Goal: Communication & Community: Answer question/provide support

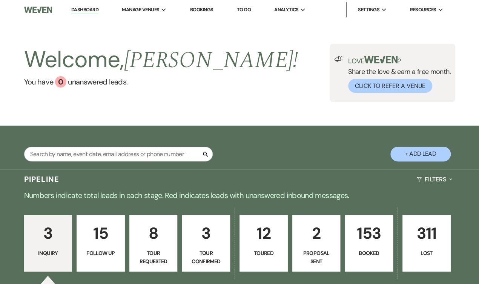
click at [162, 233] on p "8" at bounding box center [153, 233] width 38 height 25
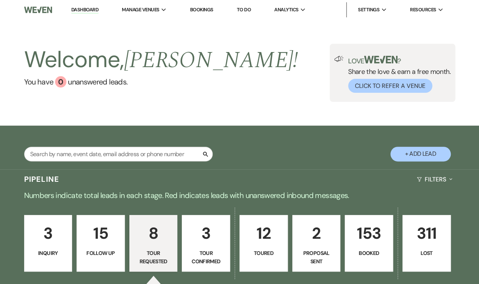
select select "2"
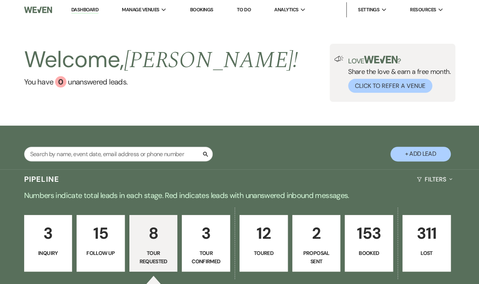
select select "2"
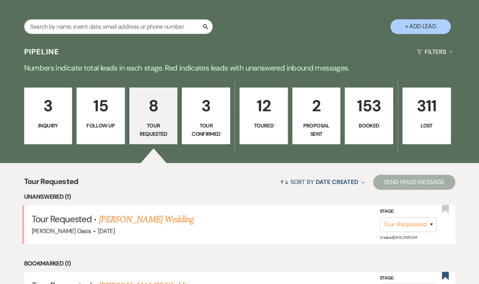
scroll to position [128, 0]
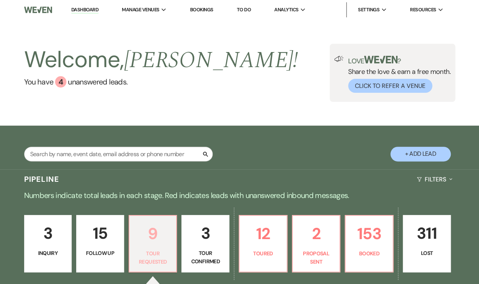
scroll to position [128, 0]
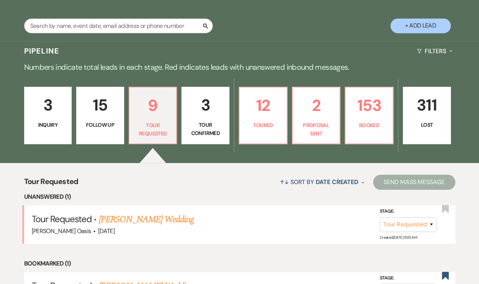
click at [146, 213] on link "[PERSON_NAME] Wedding" at bounding box center [145, 220] width 95 height 14
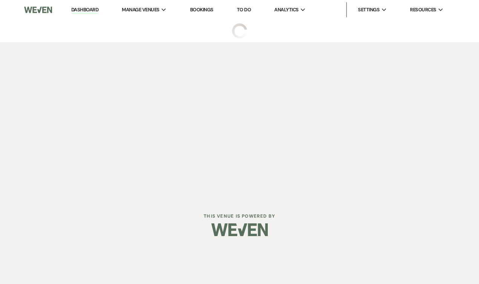
select select "2"
select select "5"
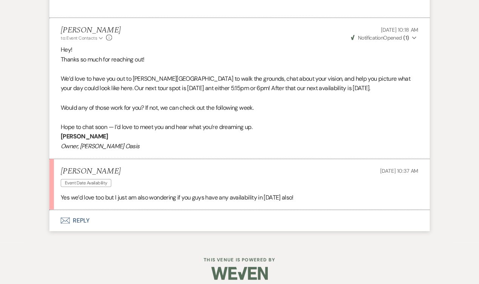
scroll to position [536, 0]
click at [137, 216] on button "Envelope Reply" at bounding box center [239, 220] width 380 height 21
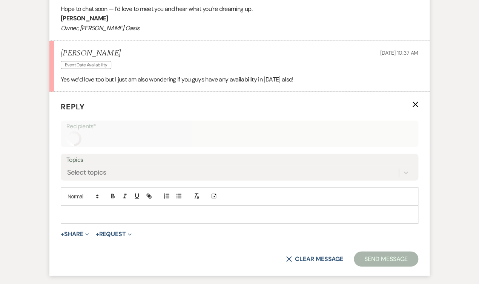
scroll to position [676, 0]
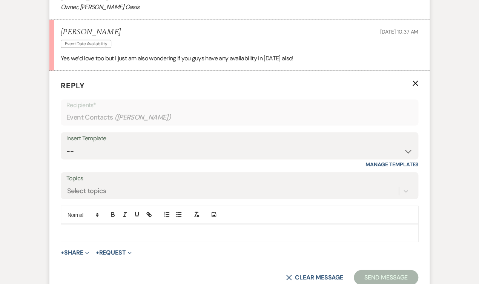
click at [132, 229] on p at bounding box center [240, 233] width 346 height 8
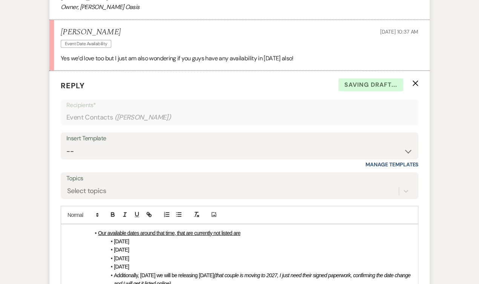
click at [70, 229] on div "Our available dates around that time, that are currently not listed are [DATE] …" at bounding box center [239, 266] width 357 height 85
click at [89, 224] on div "Our available dates around that time, that are currently not listed are [DATE] …" at bounding box center [239, 266] width 357 height 85
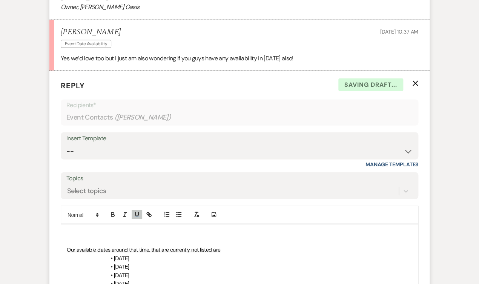
click at [86, 237] on p at bounding box center [240, 241] width 346 height 8
drag, startPoint x: 257, startPoint y: 232, endPoint x: 176, endPoint y: 232, distance: 80.7
click at [176, 237] on p "Most dates that are available can be found at >> [URL][DOMAIN_NAME]" at bounding box center [240, 241] width 346 height 8
click at [151, 211] on icon "button" at bounding box center [149, 214] width 7 height 7
type input "[URL][DOMAIN_NAME]"
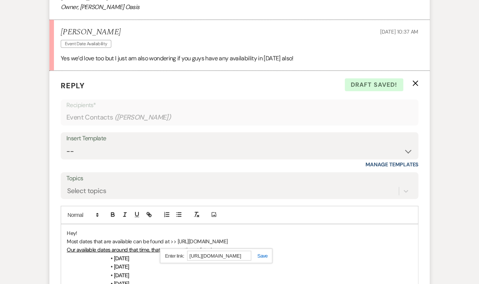
click at [260, 253] on link at bounding box center [259, 256] width 16 height 6
drag, startPoint x: 76, startPoint y: 241, endPoint x: 59, endPoint y: 241, distance: 17.0
click at [59, 241] on form "Reply X Saving draft... Recipients* Event Contacts ( [PERSON_NAME] ) Insert Tem…" at bounding box center [239, 225] width 380 height 308
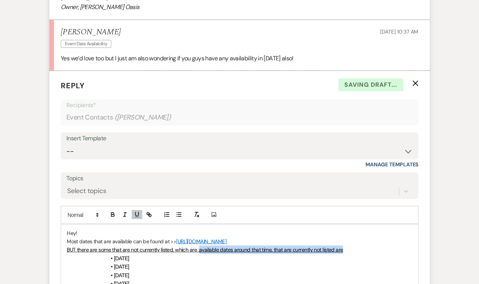
drag, startPoint x: 347, startPoint y: 241, endPoint x: 199, endPoint y: 242, distance: 147.9
click at [199, 246] on p "BUT there are some that are not currently listed, which are :available dates ar…" at bounding box center [240, 250] width 346 height 8
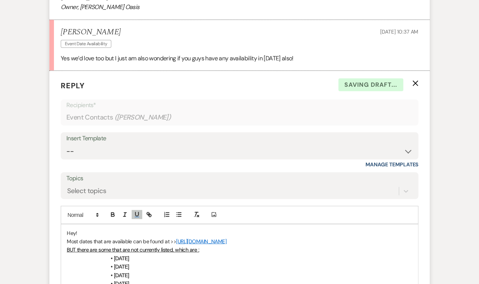
click at [273, 237] on p "Most dates that are available can be found at >> [URL][DOMAIN_NAME]" at bounding box center [240, 241] width 346 height 8
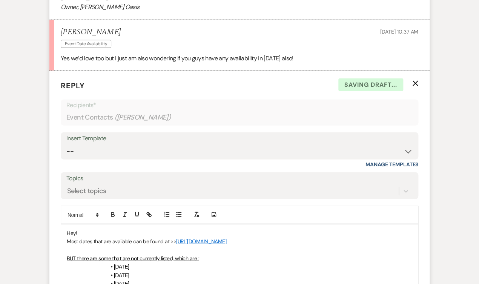
click at [69, 237] on p "Most dates that are available can be found at >> [URL][DOMAIN_NAME]" at bounding box center [240, 241] width 346 height 8
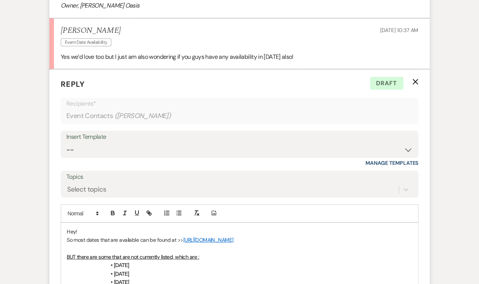
click at [174, 254] on span "BUT there are some that are not currently listed, which are :" at bounding box center [133, 257] width 132 height 7
click at [207, 270] on li "[DATE]" at bounding box center [243, 274] width 338 height 8
click at [180, 254] on span "BUT there are some that are not currently listed 😊which are :" at bounding box center [136, 257] width 138 height 7
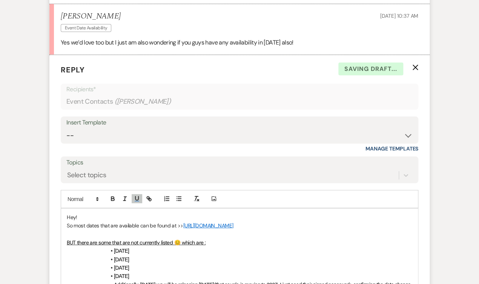
scroll to position [695, 0]
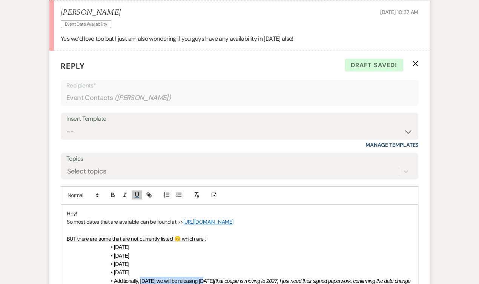
drag, startPoint x: 204, startPoint y: 272, endPoint x: 141, endPoint y: 270, distance: 63.4
click at [141, 278] on span "Additionally, [DATE] we will be releasing [DATE]" at bounding box center [164, 281] width 100 height 6
click at [171, 278] on span "Additionally, [DATE] we will be releasing [DATE]" at bounding box center [164, 281] width 100 height 6
drag, startPoint x: 181, startPoint y: 269, endPoint x: 146, endPoint y: 269, distance: 34.7
click at [146, 278] on span "Additionally, [DATE] we will be releasing [DATE]" at bounding box center [164, 281] width 100 height 6
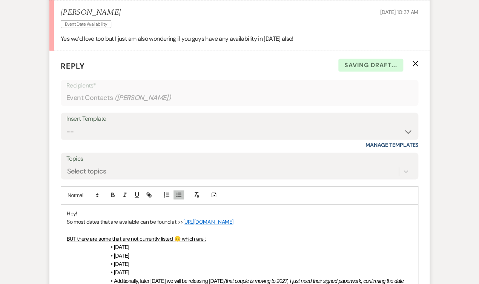
click at [252, 278] on em "(that couple is moving to 2027, I just need their signed paperwork, confirming …" at bounding box center [259, 285] width 291 height 14
click at [251, 278] on li "Additionally, later [DATE] we will be releasing [DATE] (that couple is moving t…" at bounding box center [243, 285] width 338 height 17
drag, startPoint x: 253, startPoint y: 271, endPoint x: 254, endPoint y: 276, distance: 5.0
click at [254, 277] on li "Additionally, later [DATE] we will be releasing [DATE] (that couple is moving t…" at bounding box center [243, 285] width 338 height 17
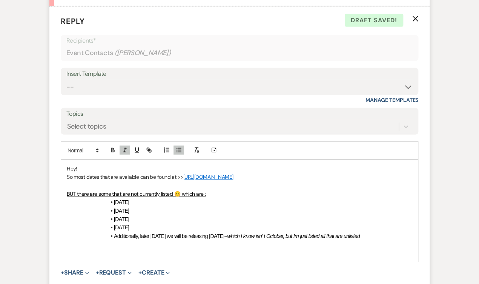
scroll to position [742, 0]
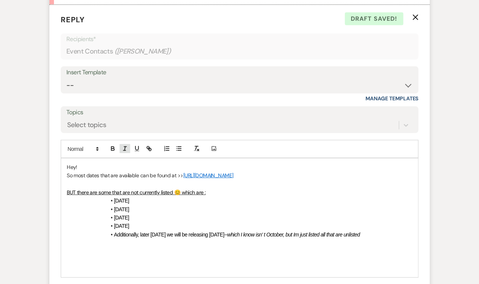
click at [126, 145] on icon "button" at bounding box center [124, 148] width 7 height 7
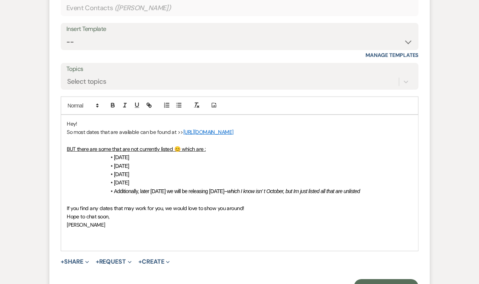
scroll to position [785, 0]
click at [361, 279] on button "Send Message" at bounding box center [386, 286] width 65 height 15
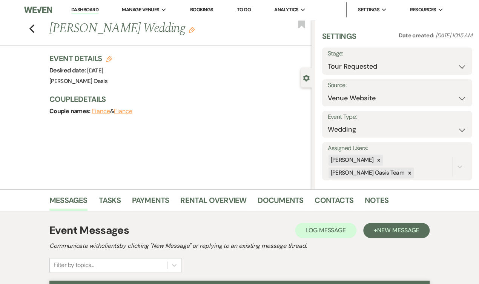
scroll to position [0, 0]
click at [32, 24] on icon "Previous" at bounding box center [32, 28] width 6 height 9
select select "2"
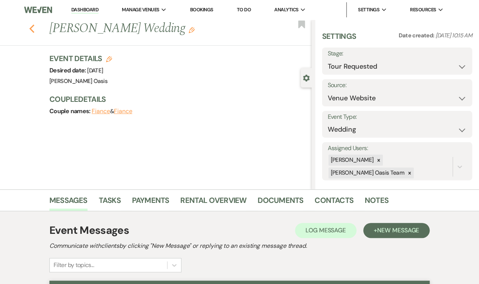
select select "2"
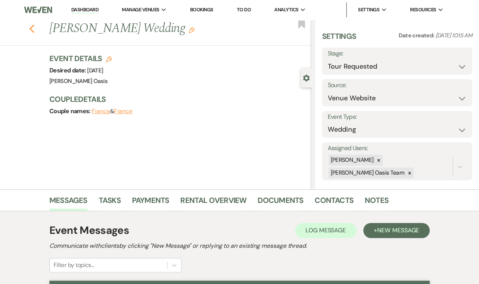
select select "2"
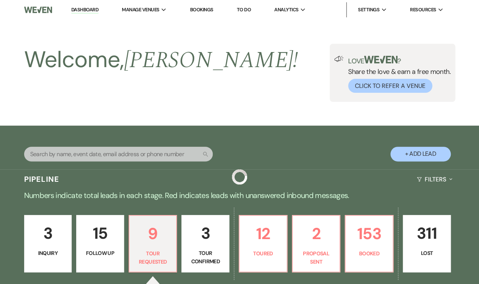
scroll to position [128, 0]
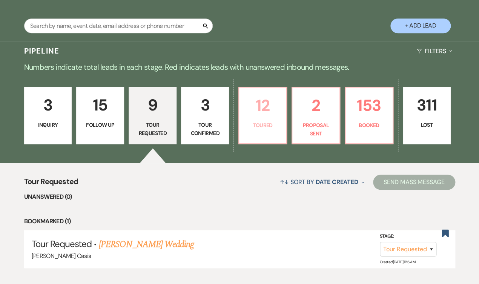
click at [278, 124] on p "Toured" at bounding box center [263, 125] width 38 height 8
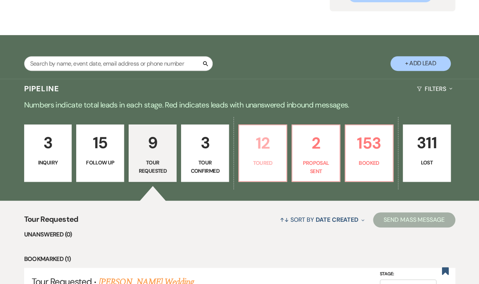
select select "5"
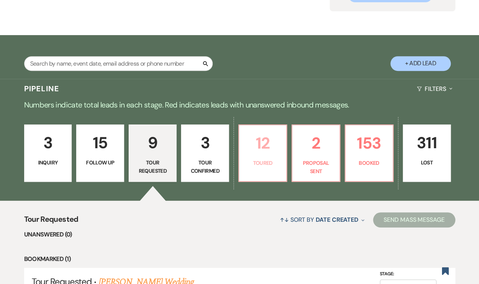
select select "5"
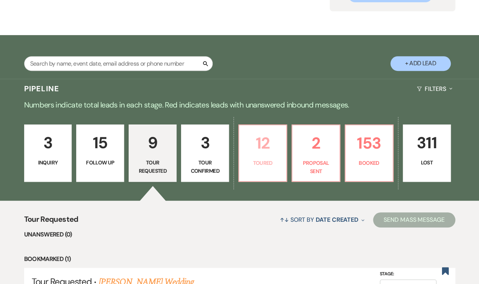
select select "5"
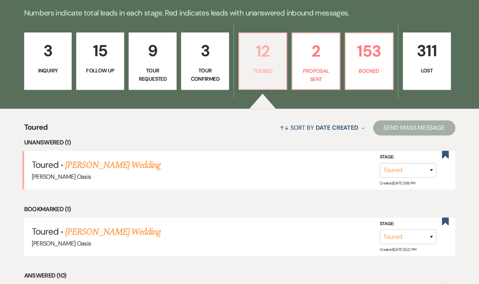
scroll to position [201, 0]
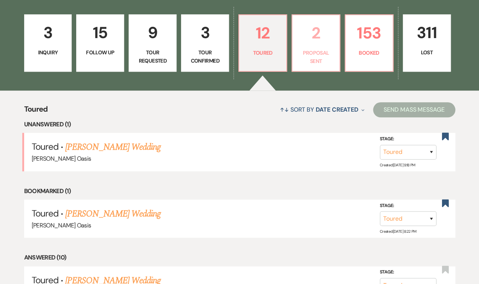
click at [335, 52] on p "Proposal Sent" at bounding box center [316, 57] width 38 height 17
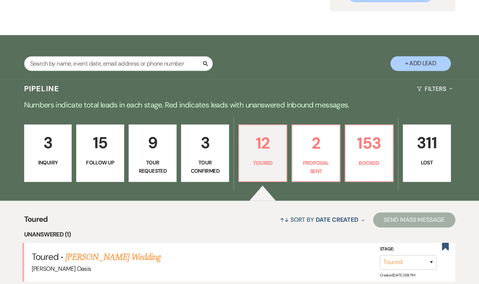
select select "6"
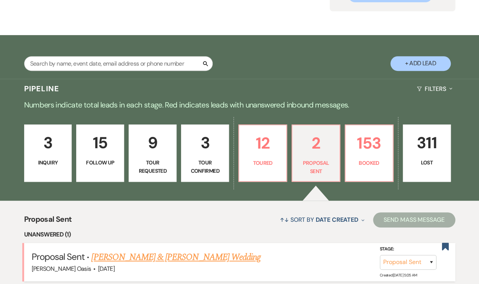
click at [138, 251] on link "[PERSON_NAME] & [PERSON_NAME] Wedding" at bounding box center [175, 258] width 169 height 14
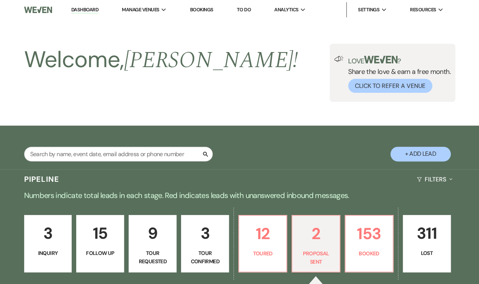
select select "6"
select select "5"
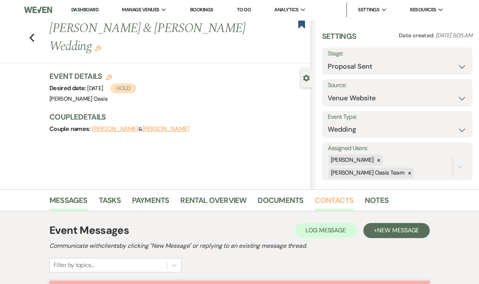
click at [328, 203] on link "Contacts" at bounding box center [334, 202] width 39 height 17
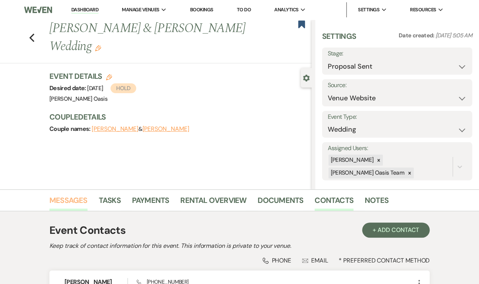
click at [73, 198] on link "Messages" at bounding box center [68, 202] width 38 height 17
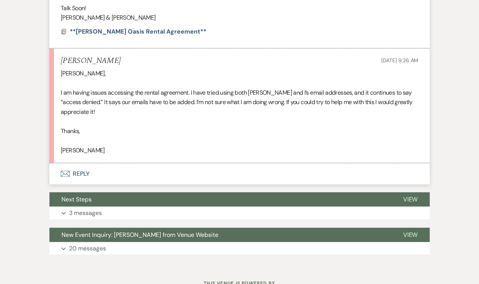
scroll to position [645, 0]
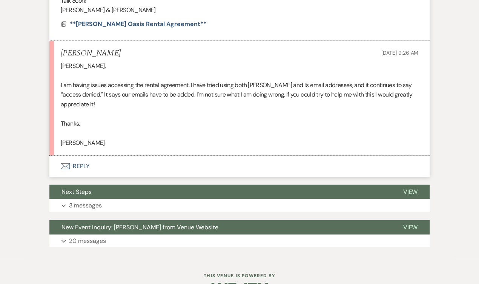
click at [88, 159] on button "Envelope Reply" at bounding box center [239, 166] width 380 height 21
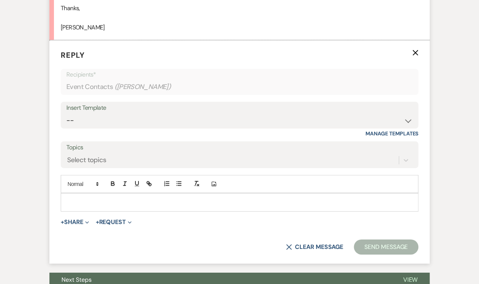
scroll to position [762, 0]
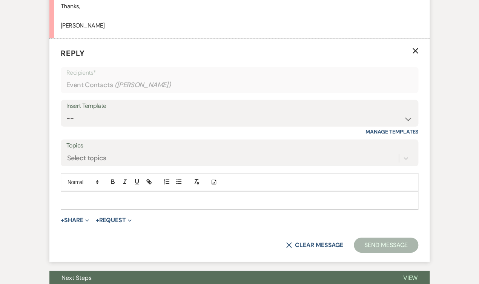
click at [89, 196] on p at bounding box center [240, 200] width 346 height 8
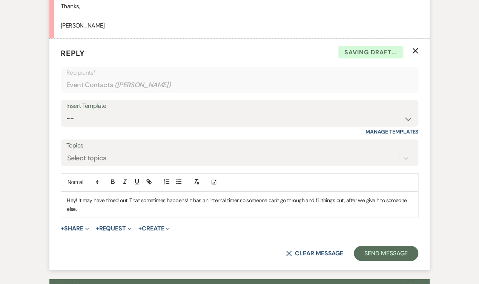
click at [77, 196] on p "Hey! It may have timed out. That sometimes happens! It has an internal timer so…" at bounding box center [240, 204] width 346 height 17
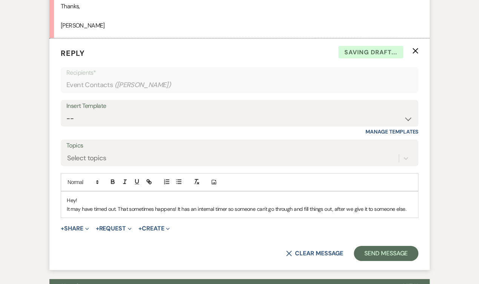
click at [412, 204] on div "Hey! It may have timed out. That sometimes happens! It has an internal timer so…" at bounding box center [239, 205] width 357 height 26
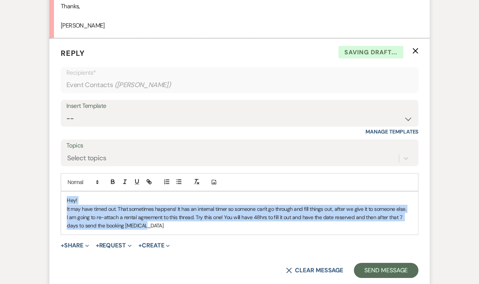
copy div "Hey! It may have timed out. That sometimes happens! It has an internal timer so…"
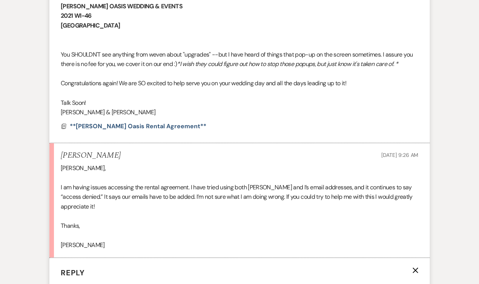
scroll to position [544, 0]
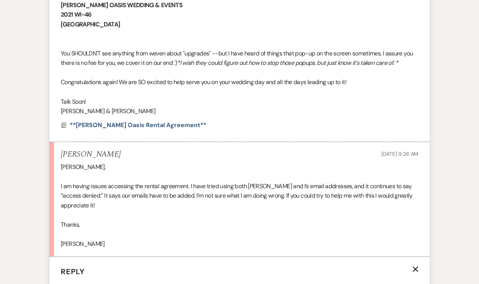
drag, startPoint x: 106, startPoint y: 235, endPoint x: 45, endPoint y: 150, distance: 104.1
click at [45, 150] on div "Event Messages Log Log Message + New Message Communicate with clients by clicki…" at bounding box center [240, 114] width 430 height 895
copy li "[PERSON_NAME] [DATE] 9:26 AM [PERSON_NAME], I am having issues accessing the re…"
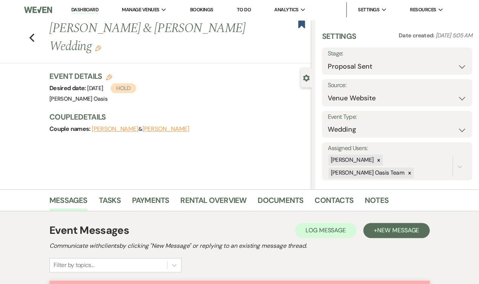
scroll to position [0, 0]
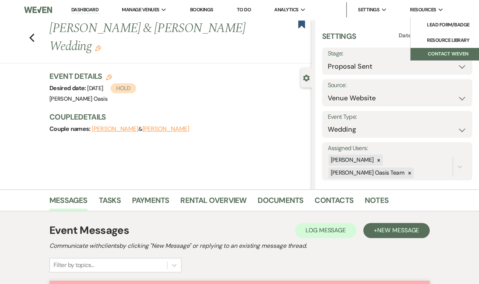
click at [426, 52] on button "Contact Weven" at bounding box center [447, 54] width 75 height 12
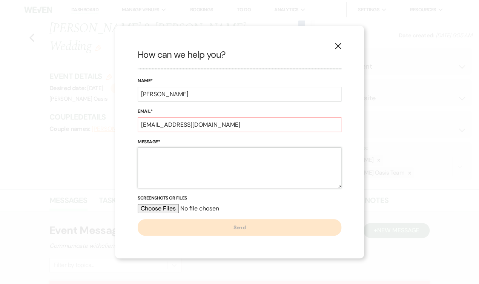
click at [278, 167] on textarea "Message*" at bounding box center [240, 168] width 204 height 41
paste textarea "[PERSON_NAME] [DATE] 9:26 AM [PERSON_NAME], I am having issues accessing the re…"
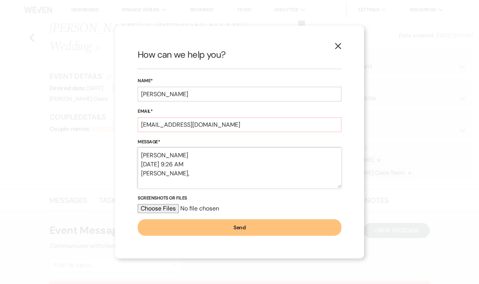
scroll to position [81, 0]
type textarea "[PERSON_NAME] [DATE] 9:26 AM [PERSON_NAME], I am having issues accessing the re…"
click at [263, 226] on button "Send" at bounding box center [240, 227] width 204 height 17
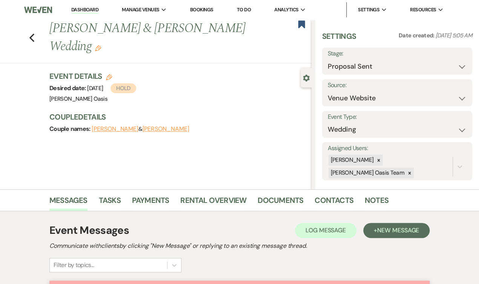
scroll to position [0, 0]
click at [336, 203] on link "Contacts" at bounding box center [334, 202] width 39 height 17
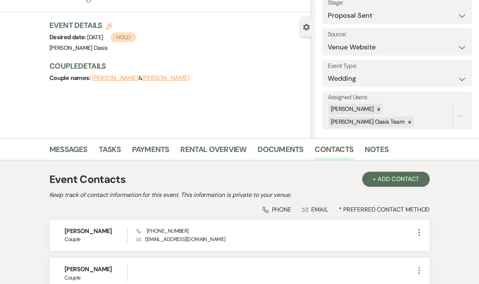
scroll to position [72, 0]
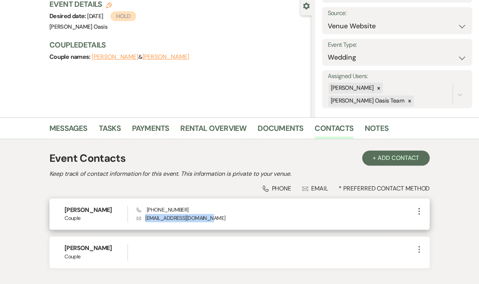
drag, startPoint x: 208, startPoint y: 218, endPoint x: 145, endPoint y: 218, distance: 63.4
click at [145, 218] on p "Envelope [EMAIL_ADDRESS][DOMAIN_NAME]" at bounding box center [276, 218] width 278 height 8
copy p "[EMAIL_ADDRESS][DOMAIN_NAME]"
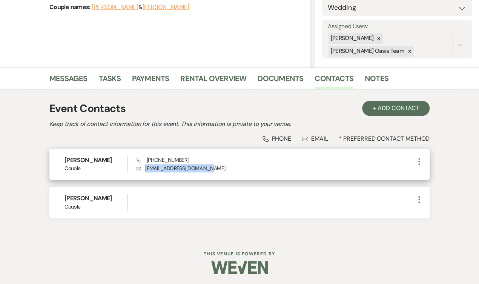
scroll to position [121, 0]
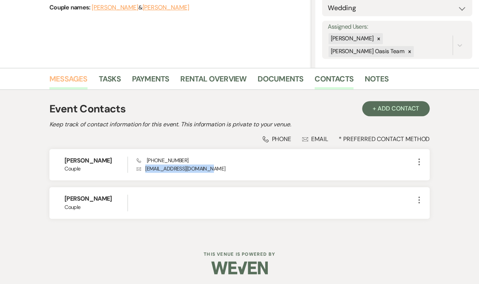
click at [73, 75] on link "Messages" at bounding box center [68, 81] width 38 height 17
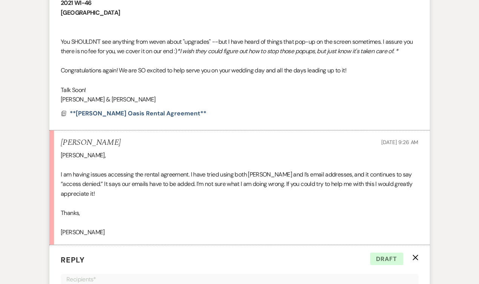
scroll to position [765, 0]
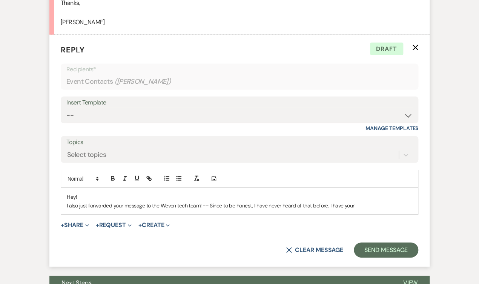
click at [360, 201] on p "I also just forwarded your message to the Weven tech team! -- Since to be hones…" at bounding box center [240, 205] width 346 height 8
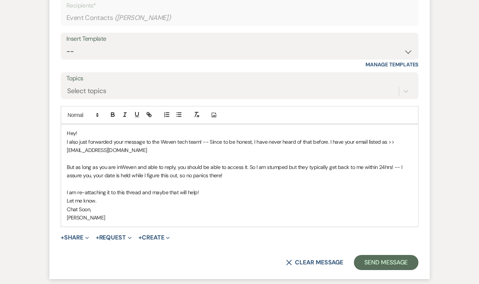
scroll to position [837, 0]
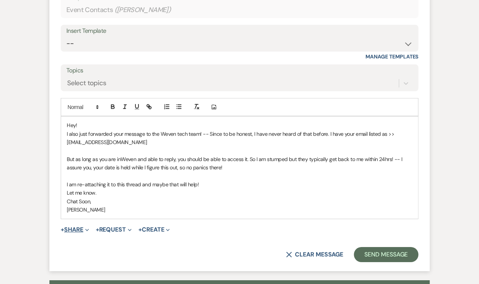
click at [75, 227] on button "+ Share Expand" at bounding box center [75, 230] width 28 height 6
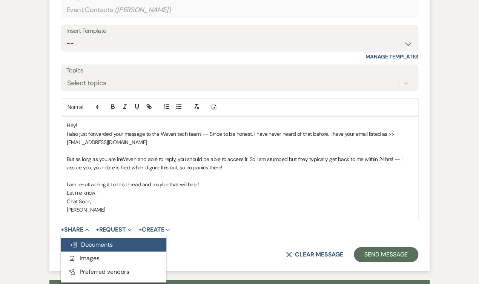
click at [80, 238] on button "Doc Upload Documents" at bounding box center [114, 245] width 106 height 14
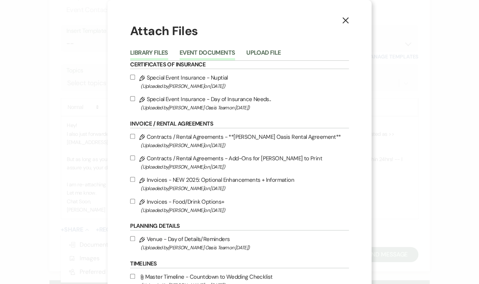
click at [213, 53] on button "Event Documents" at bounding box center [207, 55] width 55 height 11
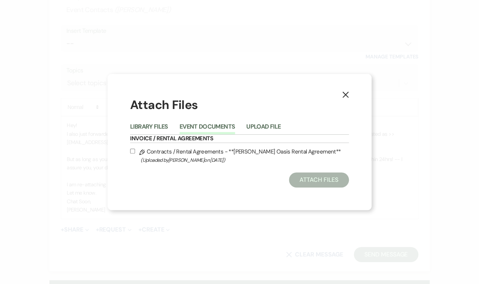
click at [171, 152] on label "Pencil Contracts / Rental Agreements - **[PERSON_NAME] Oasis Rental Agreement**…" at bounding box center [239, 156] width 219 height 18
click at [135, 152] on input "Pencil Contracts / Rental Agreements - **[PERSON_NAME] Oasis Rental Agreement**…" at bounding box center [132, 151] width 5 height 5
checkbox input "true"
click at [318, 180] on button "Attach Files" at bounding box center [319, 179] width 60 height 15
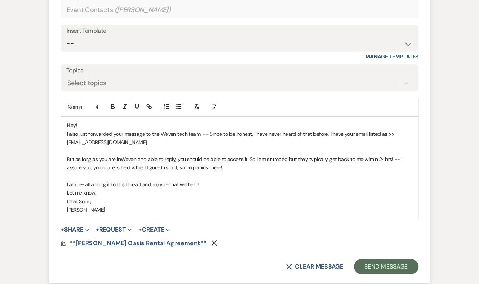
click at [133, 239] on span "**[PERSON_NAME] Oasis Rental Agreement**" at bounding box center [138, 243] width 137 height 8
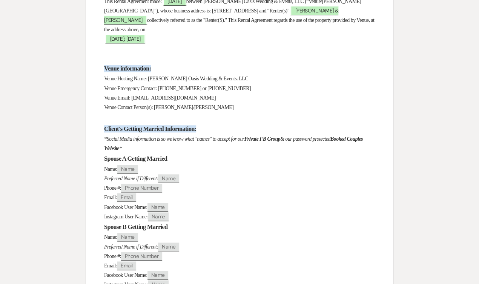
scroll to position [215, 0]
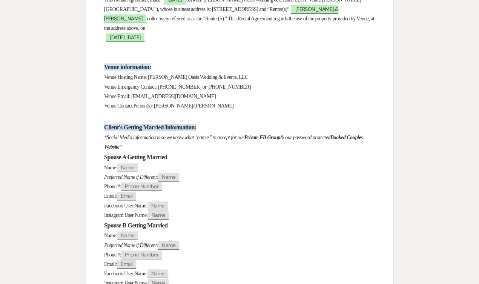
click at [133, 163] on span "Name" at bounding box center [127, 167] width 21 height 9
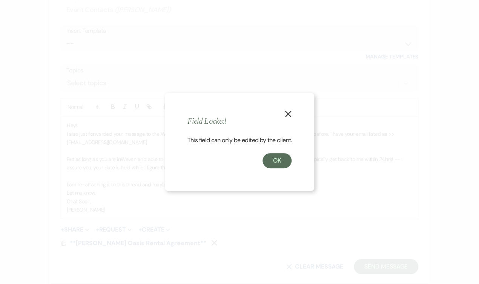
click at [289, 168] on div "OK" at bounding box center [240, 160] width 105 height 15
click at [285, 165] on button "OK" at bounding box center [277, 160] width 29 height 15
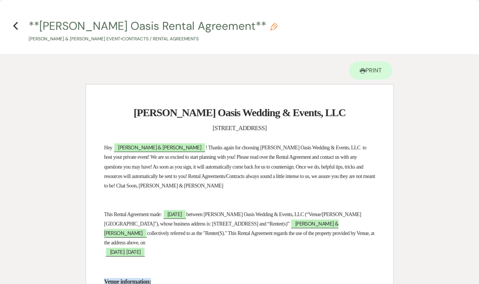
scroll to position [0, 0]
click at [16, 25] on icon "Previous" at bounding box center [16, 26] width 6 height 9
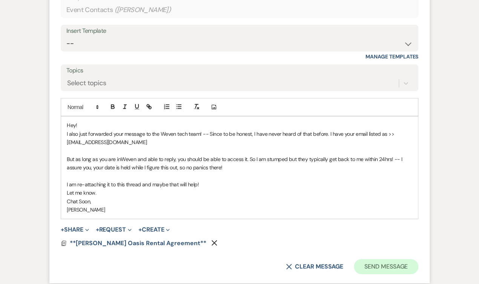
click at [392, 259] on button "Send Message" at bounding box center [386, 266] width 65 height 15
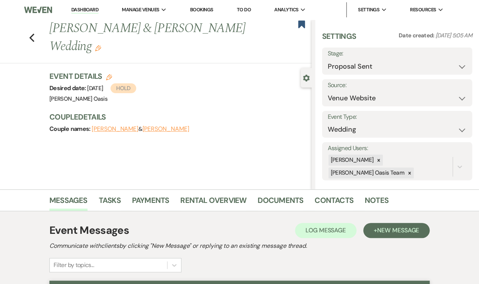
click at [35, 37] on div "Previous [PERSON_NAME] & [PERSON_NAME] Wedding Edit Bookmark" at bounding box center [153, 42] width 315 height 44
click at [32, 37] on icon "Previous" at bounding box center [32, 37] width 6 height 9
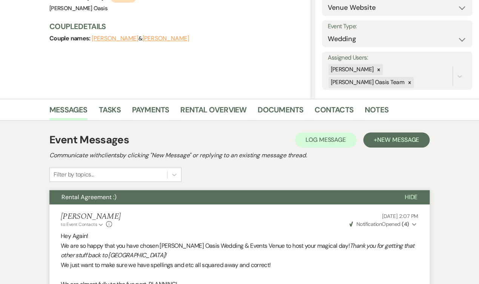
select select "6"
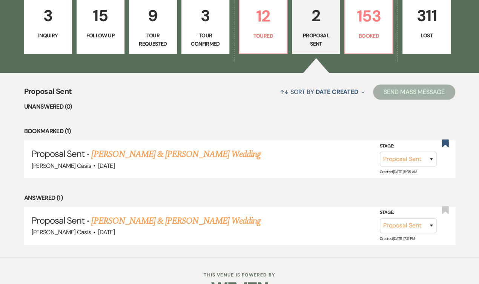
scroll to position [218, 0]
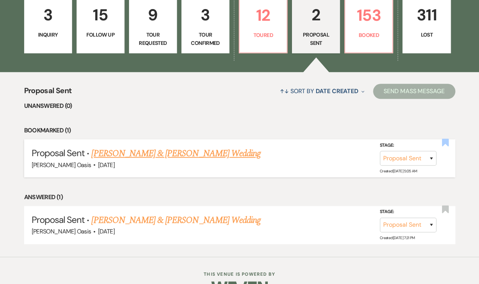
click at [446, 139] on use "button" at bounding box center [445, 143] width 7 height 8
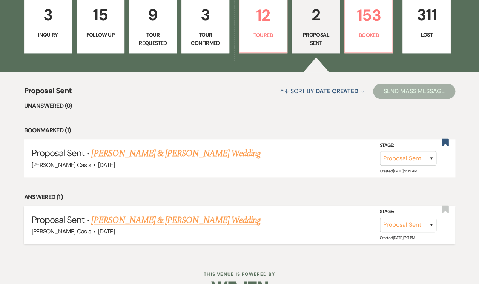
select select "6"
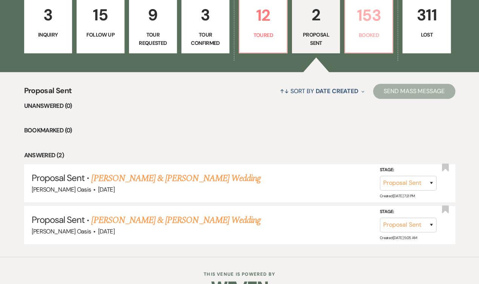
click at [386, 41] on link "153 Booked" at bounding box center [368, 25] width 49 height 57
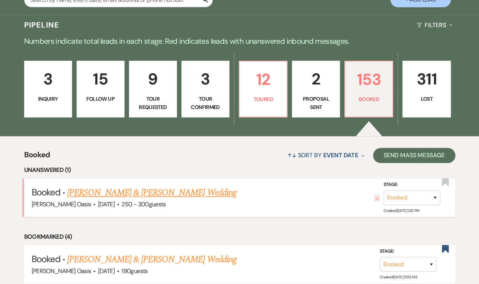
scroll to position [158, 0]
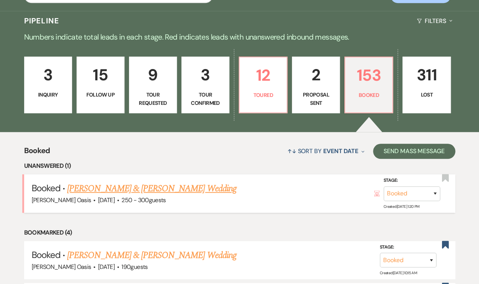
click at [171, 182] on link "[PERSON_NAME] & [PERSON_NAME] Wedding" at bounding box center [151, 189] width 169 height 14
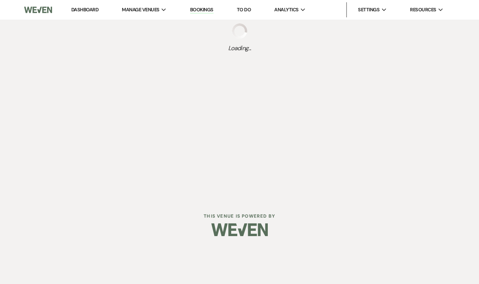
select select "1"
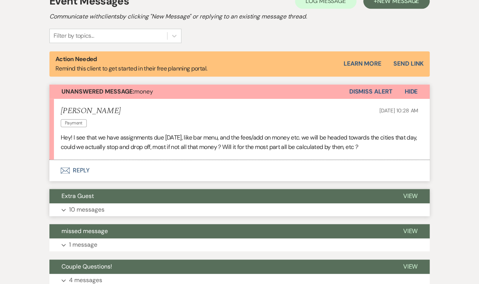
scroll to position [130, 0]
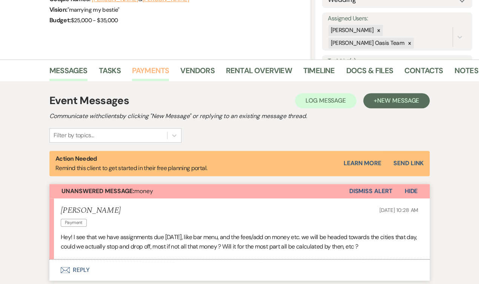
click at [145, 67] on link "Payments" at bounding box center [150, 73] width 37 height 17
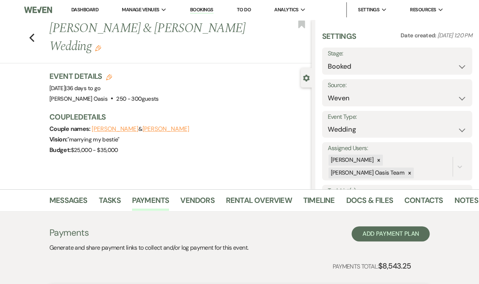
click at [71, 8] on link "Dashboard" at bounding box center [84, 9] width 27 height 6
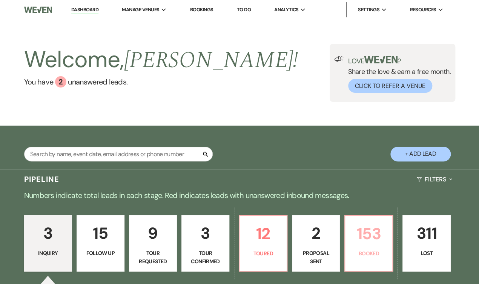
click at [370, 242] on p "153" at bounding box center [369, 233] width 38 height 25
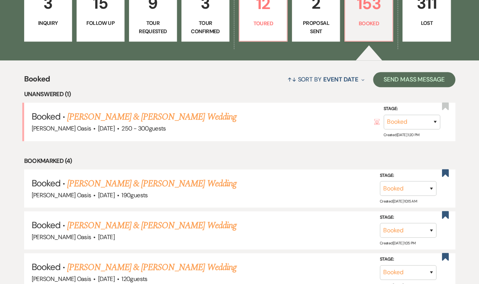
scroll to position [173, 0]
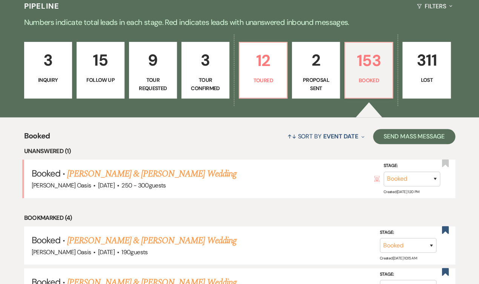
click at [146, 72] on link "9 Tour Requested" at bounding box center [153, 70] width 48 height 57
select select "2"
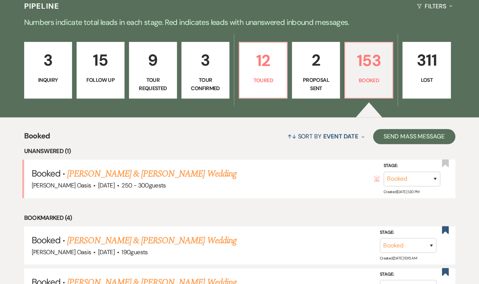
select select "2"
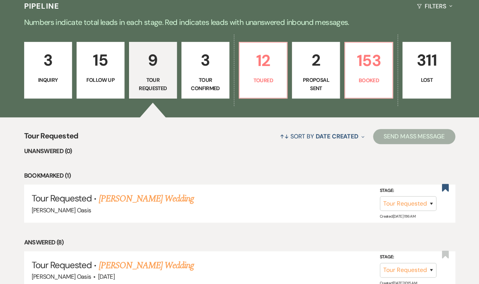
click at [412, 91] on div "3 Inquiry 15 Follow Up 9 Tour Requested 3 Tour Confirmed 12 Toured 2 Proposal S…" at bounding box center [239, 75] width 479 height 85
click at [384, 77] on p "Booked" at bounding box center [369, 80] width 38 height 8
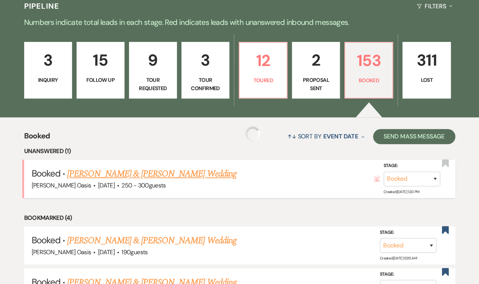
click at [174, 167] on link "[PERSON_NAME] & [PERSON_NAME] Wedding" at bounding box center [151, 174] width 169 height 14
select select "1"
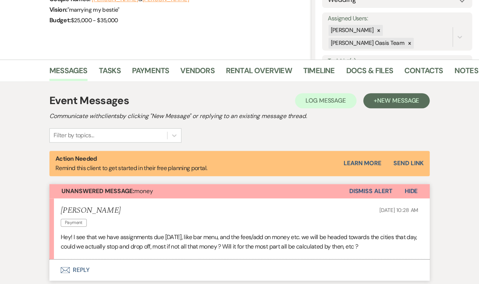
scroll to position [161, 0]
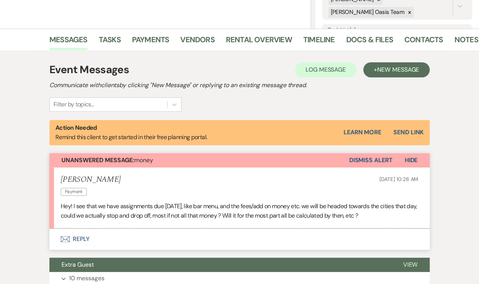
click at [92, 244] on button "Envelope Reply" at bounding box center [239, 239] width 380 height 21
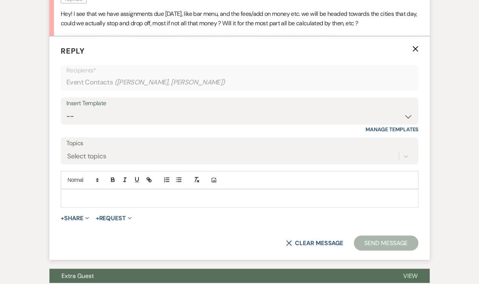
scroll to position [357, 0]
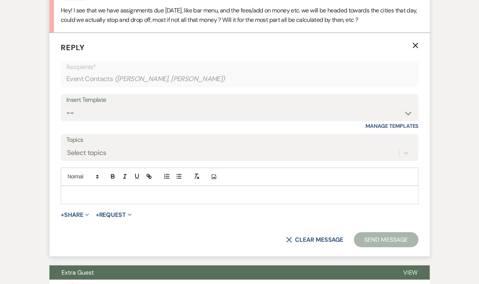
click at [124, 194] on p at bounding box center [240, 195] width 346 height 8
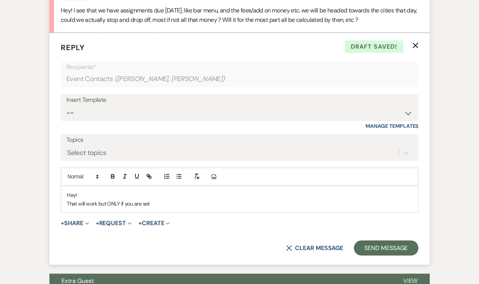
drag, startPoint x: 168, startPoint y: 202, endPoint x: 97, endPoint y: 198, distance: 71.0
click at [97, 199] on p "That will work but ONLY if you are set" at bounding box center [240, 203] width 346 height 8
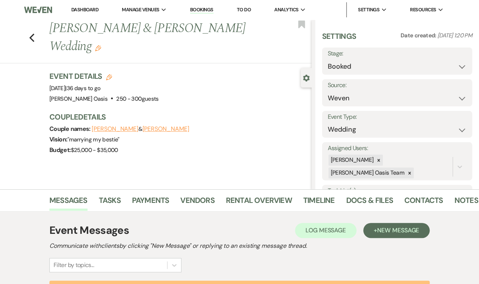
scroll to position [0, 0]
click at [154, 204] on link "Payments" at bounding box center [150, 202] width 37 height 17
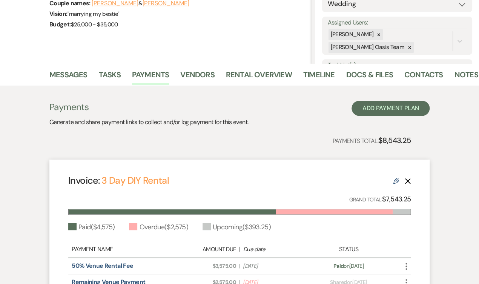
scroll to position [92, 0]
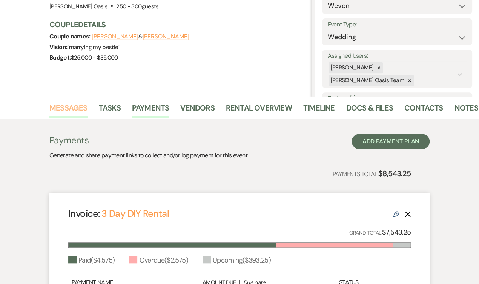
click at [71, 107] on link "Messages" at bounding box center [68, 110] width 38 height 17
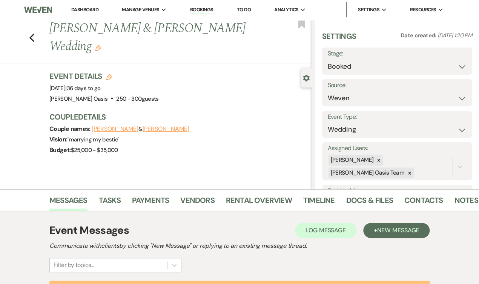
click at [71, 12] on link "Dashboard" at bounding box center [84, 9] width 27 height 6
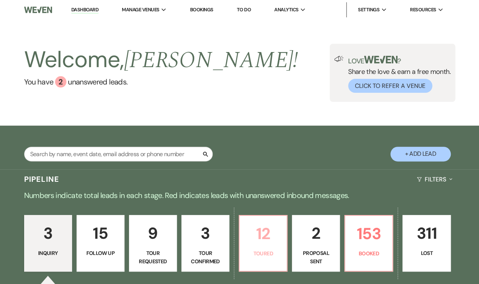
click at [271, 233] on p "12" at bounding box center [263, 233] width 38 height 25
select select "5"
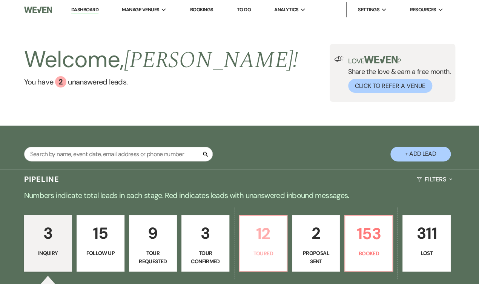
select select "5"
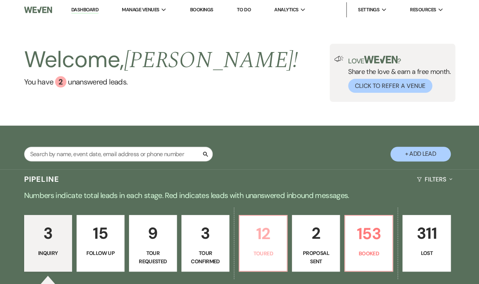
select select "5"
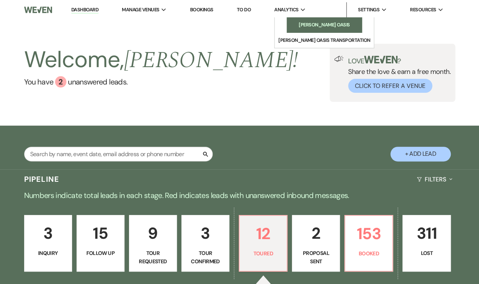
click at [290, 23] on li "[PERSON_NAME] Oasis" at bounding box center [324, 25] width 68 height 8
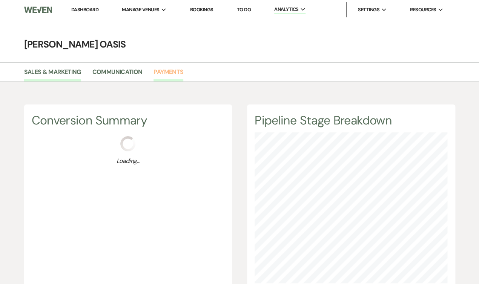
scroll to position [284, 479]
click at [178, 76] on link "Payments" at bounding box center [169, 74] width 30 height 14
select select "2025"
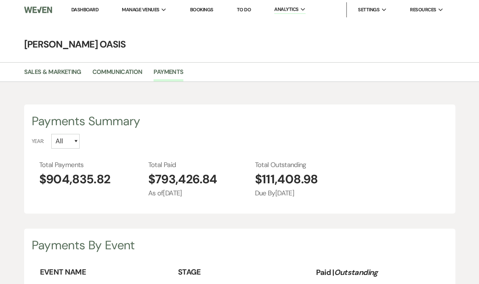
click at [71, 12] on link "Dashboard" at bounding box center [84, 9] width 27 height 6
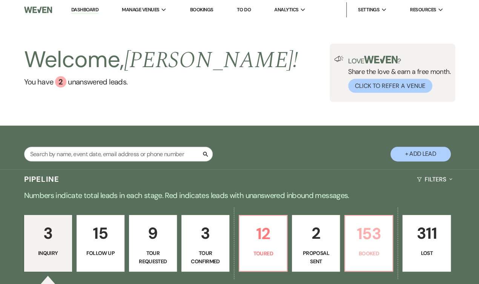
click at [370, 247] on link "153 Booked" at bounding box center [368, 243] width 49 height 57
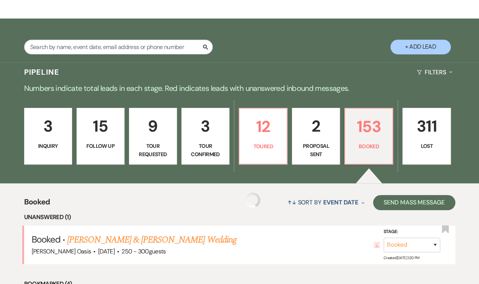
scroll to position [108, 0]
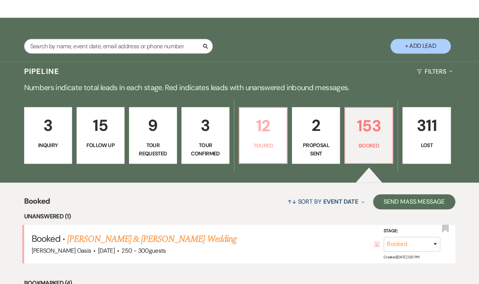
click at [252, 127] on p "12" at bounding box center [263, 125] width 38 height 25
select select "5"
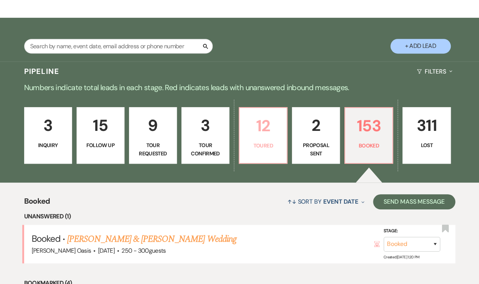
select select "5"
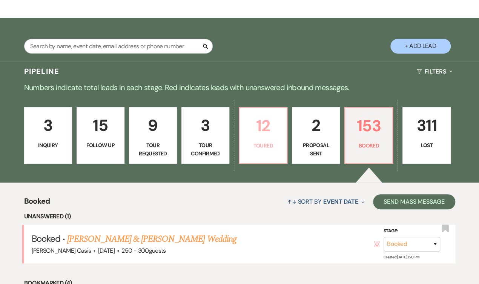
select select "5"
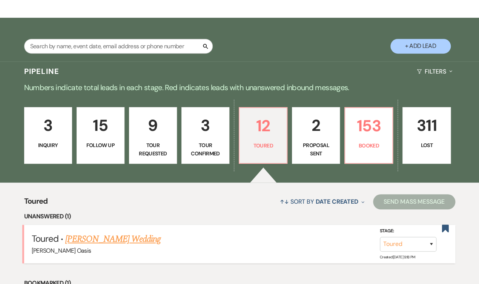
click at [161, 232] on link "[PERSON_NAME] Wedding" at bounding box center [112, 239] width 95 height 14
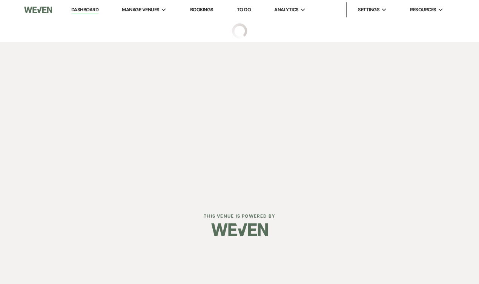
select select "5"
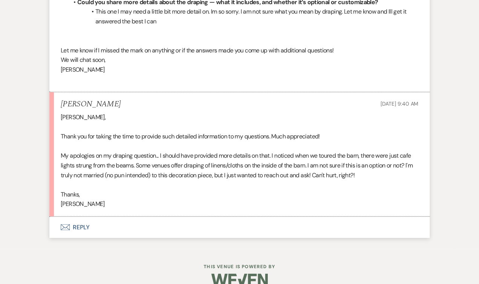
scroll to position [2637, 0]
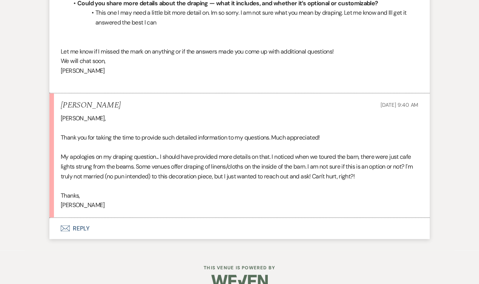
click at [150, 218] on button "Envelope Reply" at bounding box center [239, 228] width 380 height 21
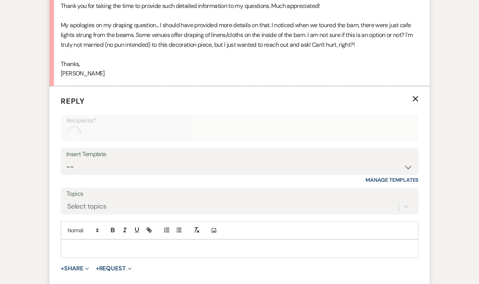
scroll to position [2809, 0]
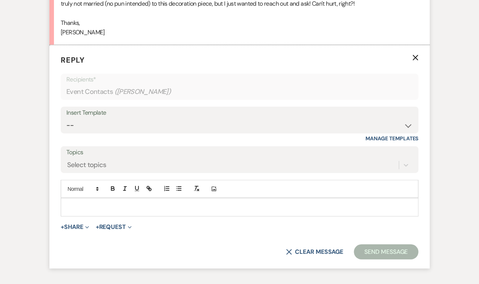
click at [137, 203] on form "Reply X Recipients* Event Contacts ( [PERSON_NAME] ) Insert Template -- WELCOME…" at bounding box center [239, 156] width 380 height 223
click at [138, 198] on div at bounding box center [239, 206] width 357 height 17
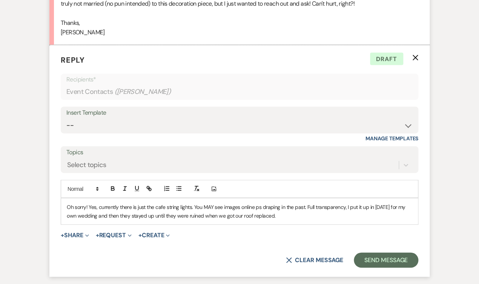
click at [258, 203] on p "Oh sorry! Yes, currently there is just the cafe string lights. You MAY see imag…" at bounding box center [240, 211] width 346 height 17
click at [297, 203] on p "Oh sorry! Yes, currently there is just the cafe string lights. You MAY see imag…" at bounding box center [240, 211] width 346 height 17
click at [289, 203] on p "Oh sorry! Yes, currently there is just the cafe string lights. You MAY see imag…" at bounding box center [240, 211] width 346 height 17
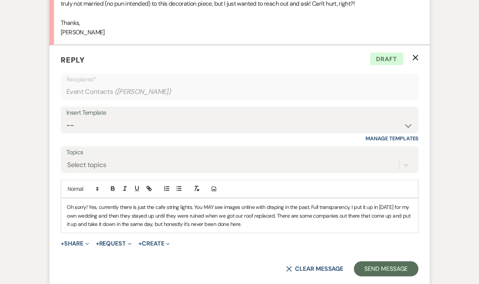
click at [274, 203] on p "Oh sorry! Yes, currently there is just the cafe string lights. You MAY see imag…" at bounding box center [240, 215] width 346 height 25
click at [394, 203] on p "Oh sorry! Yes, currently there is just the cafe string lights. You MAY see imag…" at bounding box center [240, 215] width 346 height 25
click at [257, 209] on p "Oh sorry! Yes, currently there is just the cafe string lights. You MAY see imag…" at bounding box center [240, 215] width 346 height 25
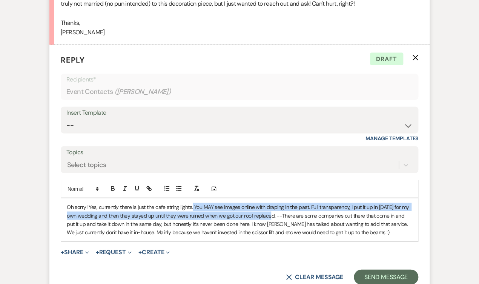
drag, startPoint x: 273, startPoint y: 201, endPoint x: 192, endPoint y: 195, distance: 81.7
click at [192, 203] on p "Oh sorry! Yes, currently there is just the cafe string lights. You MAY see imag…" at bounding box center [240, 220] width 346 height 34
click at [123, 185] on icon "button" at bounding box center [124, 188] width 7 height 7
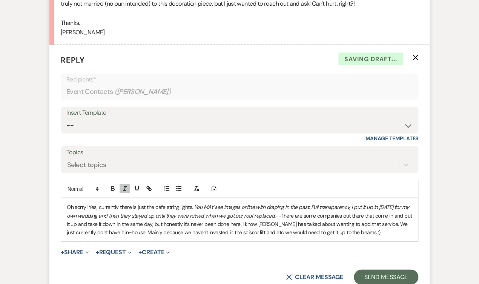
click at [148, 198] on div "Oh sorry! Yes, currently there is just the cafe string lights . You MAY see ima…" at bounding box center [239, 219] width 357 height 43
drag, startPoint x: 241, startPoint y: 210, endPoint x: 265, endPoint y: 226, distance: 28.8
click at [241, 210] on p "Oh sorry! Yes, currently there is just the cafe string lights . You MAY see ima…" at bounding box center [240, 220] width 346 height 34
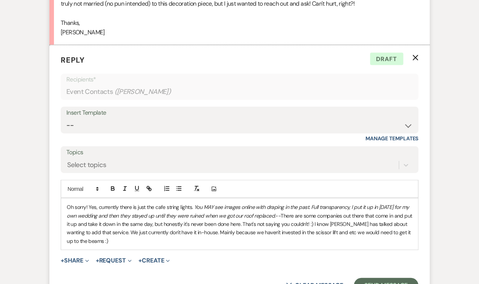
click at [123, 224] on p "Oh sorry! Yes, currently there is just the cafe string lights . You MAY see ima…" at bounding box center [240, 224] width 346 height 42
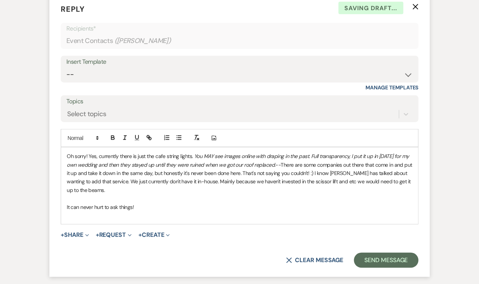
scroll to position [2877, 0]
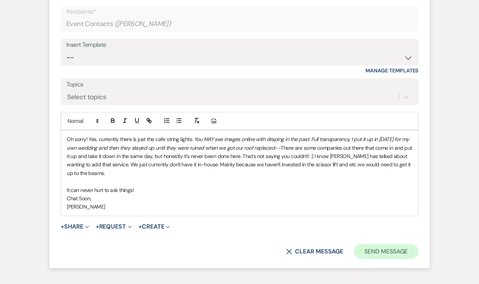
click at [390, 244] on button "Send Message" at bounding box center [386, 251] width 65 height 15
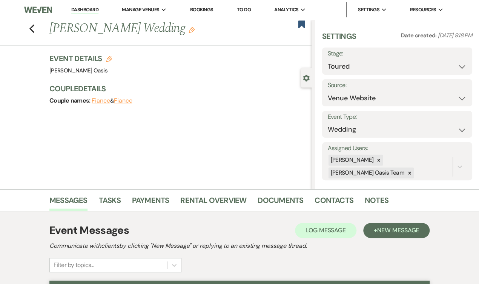
scroll to position [0, 0]
click at [71, 12] on link "Dashboard" at bounding box center [84, 9] width 27 height 7
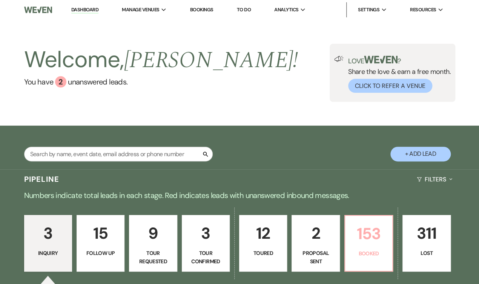
click at [384, 257] on link "153 Booked" at bounding box center [368, 243] width 49 height 57
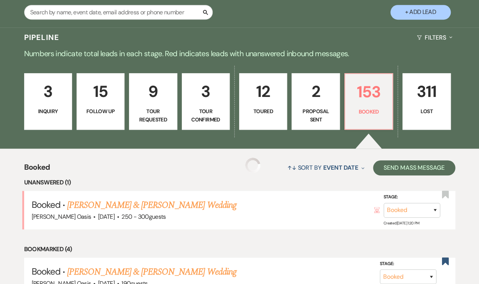
scroll to position [166, 0]
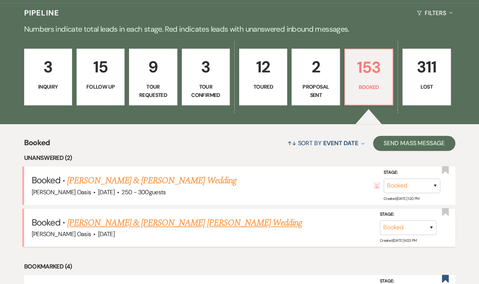
click at [178, 216] on link "[PERSON_NAME] & [PERSON_NAME] [PERSON_NAME] Wedding" at bounding box center [184, 223] width 235 height 14
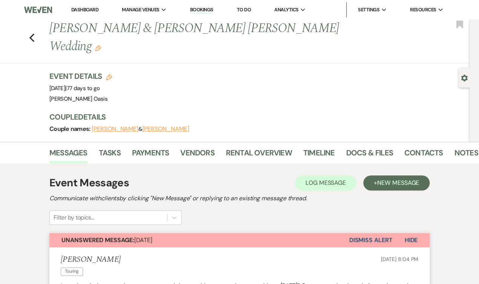
click at [68, 4] on li "Dashboard" at bounding box center [85, 9] width 35 height 15
click at [71, 6] on link "Dashboard" at bounding box center [84, 9] width 27 height 6
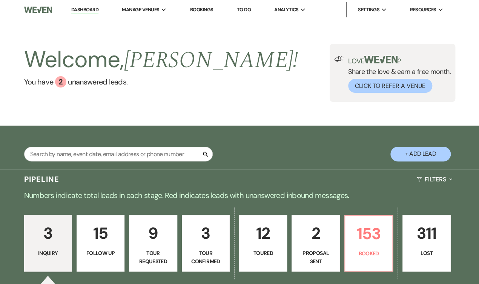
click at [323, 212] on div "3 Inquiry 15 Follow Up 9 Tour Requested 3 Tour Confirmed 12 Toured 2 Proposal S…" at bounding box center [239, 248] width 479 height 85
click at [325, 226] on p "2" at bounding box center [316, 233] width 38 height 25
select select "6"
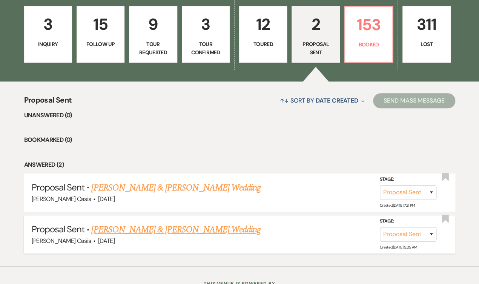
scroll to position [211, 0]
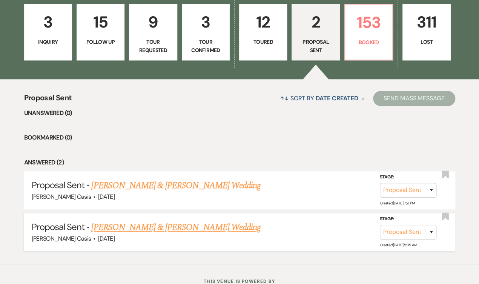
click at [186, 221] on link "[PERSON_NAME] & [PERSON_NAME] Wedding" at bounding box center [175, 228] width 169 height 14
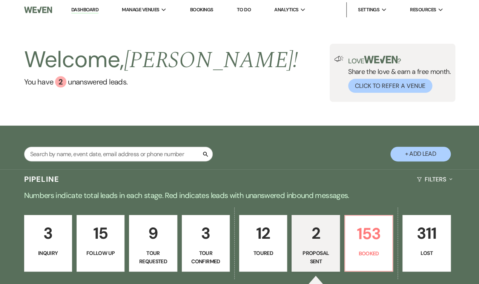
select select "6"
select select "5"
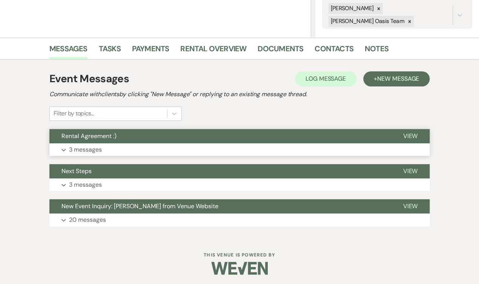
click at [176, 136] on button "Rental Agreement :)" at bounding box center [219, 136] width 341 height 14
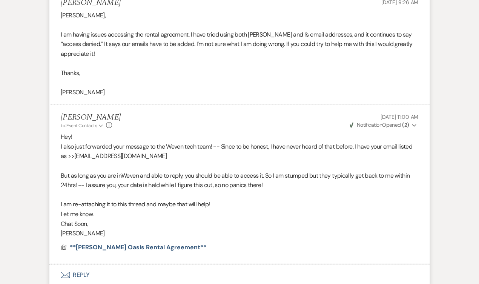
scroll to position [694, 0]
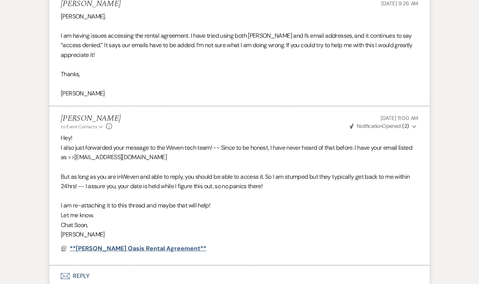
click at [141, 244] on span "**[PERSON_NAME] Oasis Rental Agreement**" at bounding box center [138, 248] width 137 height 8
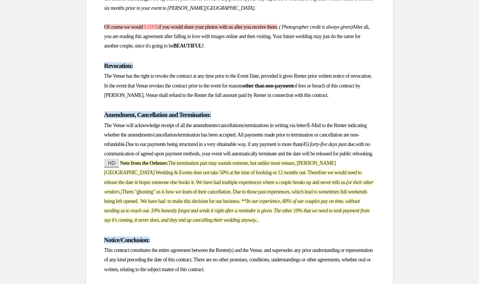
scroll to position [3463, 0]
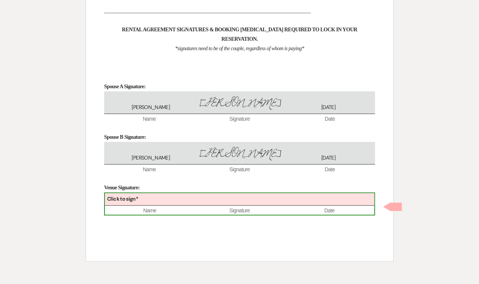
click at [158, 203] on div "Click to sign*" at bounding box center [239, 199] width 269 height 12
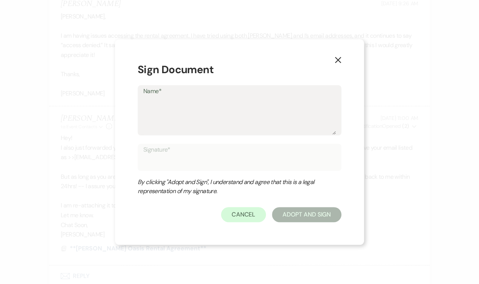
type textarea "O"
type input "O"
type textarea "Oe"
type input "Oe"
type textarea "Oeh"
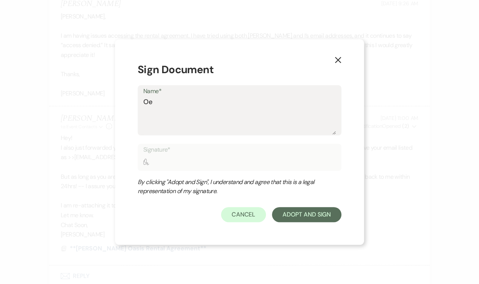
type input "Oeh"
type textarea "[PERSON_NAME]"
type input "[PERSON_NAME]"
type textarea "[PERSON_NAME]"
type input "[PERSON_NAME]"
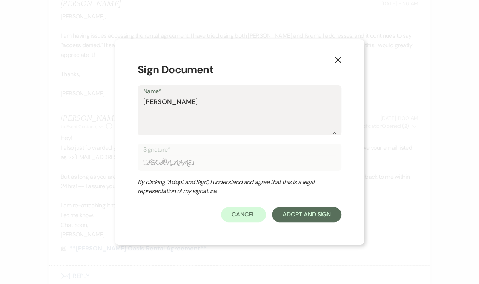
type textarea "[PERSON_NAME]"
type input "[PERSON_NAME]"
type textarea "[PERSON_NAME] O"
type input "[PERSON_NAME] O"
type textarea "[PERSON_NAME]"
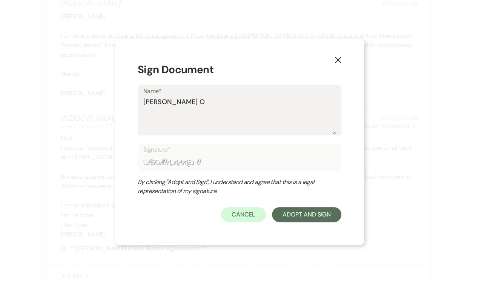
type input "[PERSON_NAME]"
type textarea "[PERSON_NAME] Oas"
type input "[PERSON_NAME] Oas"
type textarea "[PERSON_NAME] Oasi"
type input "[PERSON_NAME] Oasi"
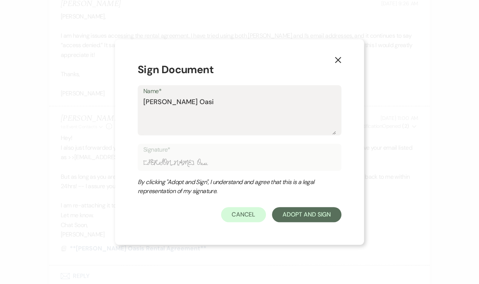
type textarea "[PERSON_NAME] Oasis"
type input "[PERSON_NAME] Oasis"
type textarea "[PERSON_NAME] Oasis"
type input "[PERSON_NAME] Oasis"
type textarea "[PERSON_NAME] Oasis W"
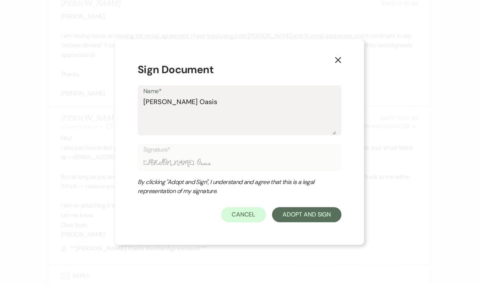
type input "[PERSON_NAME] Oasis W"
type textarea "[PERSON_NAME] Oasis We"
type input "[PERSON_NAME] Oasis We"
type textarea "[PERSON_NAME] Oasis Wed"
type input "[PERSON_NAME] Oasis Wed"
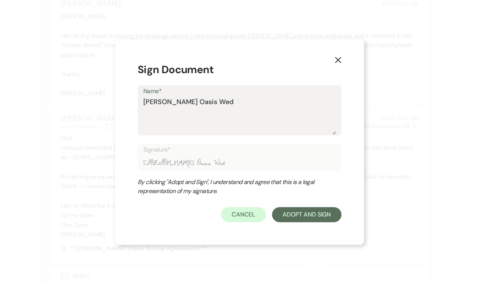
type textarea "[PERSON_NAME] Oasis Wedd"
type input "[PERSON_NAME] Oasis Wedd"
type textarea "[PERSON_NAME] Oasis Weddi"
type input "[PERSON_NAME] Oasis Weddi"
type textarea "[PERSON_NAME] Oasis Weddin"
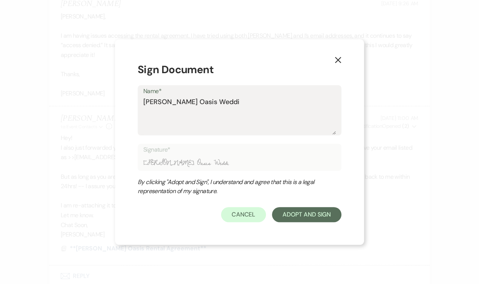
type input "[PERSON_NAME] Oasis Weddin"
type textarea "[PERSON_NAME] Oasis Wedding"
type input "[PERSON_NAME] Oasis Wedding"
type textarea "[PERSON_NAME] Oasis Wedding"
type input "[PERSON_NAME] Oasis Wedding"
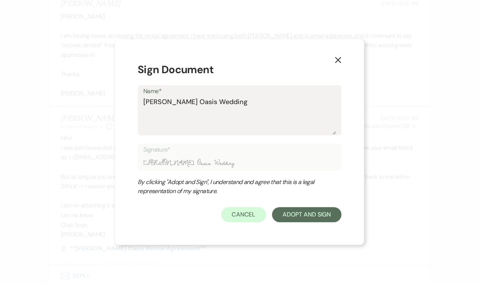
type textarea "[PERSON_NAME] Oasis Wedding &"
type input "[PERSON_NAME] Oasis Wedding &"
type textarea "[PERSON_NAME] Oasis Wedding &"
type input "[PERSON_NAME] Oasis Wedding &"
type textarea "[PERSON_NAME] Oasis Wedding & E"
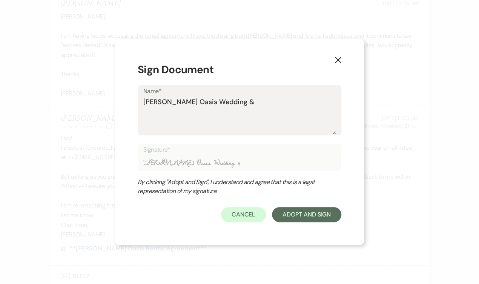
type input "[PERSON_NAME] Oasis Wedding & E"
type textarea "[PERSON_NAME] Oasis Wedding & Ev"
type input "[PERSON_NAME] Oasis Wedding & Ev"
type textarea "[PERSON_NAME] Oasis Wedding & Eve"
type input "[PERSON_NAME] Oasis Wedding & Eve"
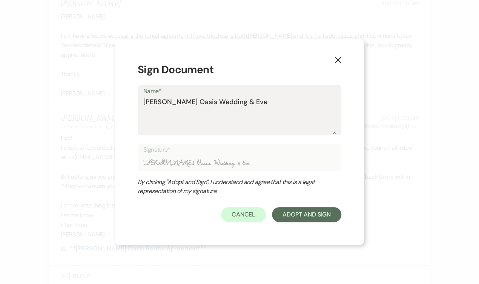
type textarea "[PERSON_NAME] Oasis Wedding & Even"
type input "[PERSON_NAME] Oasis Wedding & Even"
type textarea "[PERSON_NAME] Oasis Wedding & Event"
type input "[PERSON_NAME] Oasis Wedding & Event"
type textarea "[PERSON_NAME] Oasis Wedding & Events"
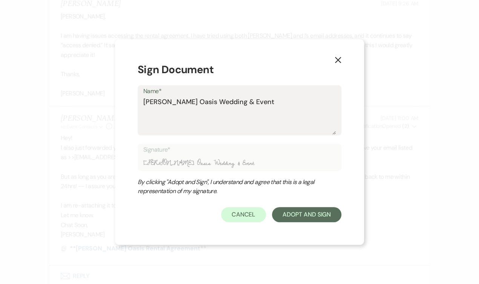
type input "[PERSON_NAME] Oasis Wedding & Events"
type textarea "[PERSON_NAME] Oasis Wedding & Events-"
type input "[PERSON_NAME] Oasis Wedding & Events-"
type textarea "[PERSON_NAME] Oasis Wedding & Events-"
type input "[PERSON_NAME] Oasis Wedding & Events-"
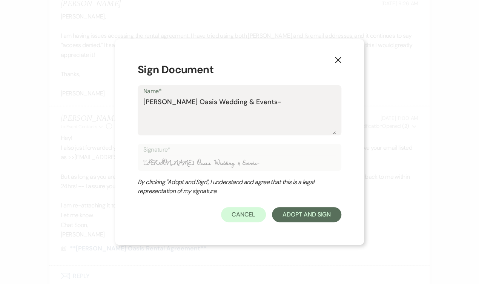
type textarea "[PERSON_NAME] Oasis Wedding & Events- R"
type input "[PERSON_NAME] Oasis Wedding & Events- R"
type textarea "[PERSON_NAME] Oasis Wedding & Events- RO"
type input "[PERSON_NAME] Oasis Wedding & Events- RO"
type textarea "[PERSON_NAME] Oasis Wedding & Events- RO"
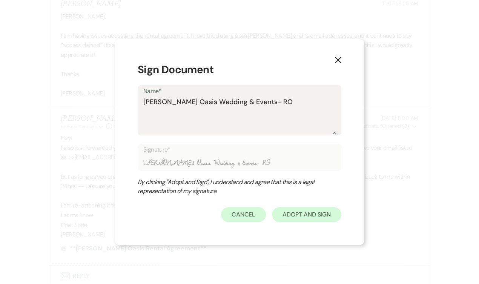
click at [313, 213] on button "Adopt And Sign" at bounding box center [306, 214] width 69 height 15
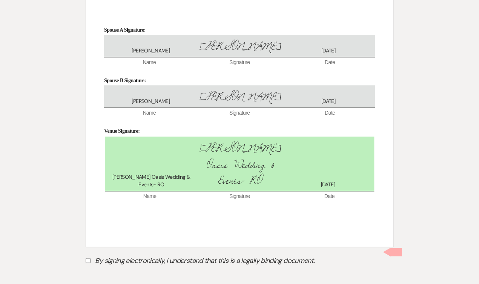
scroll to position [3511, 0]
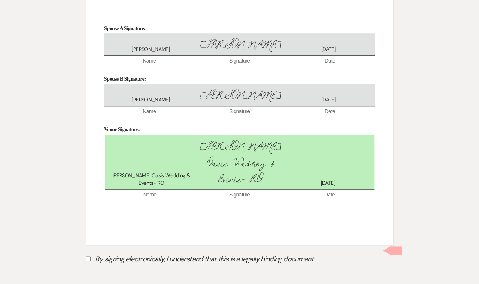
click at [94, 253] on label "By signing electronically, I understand that this is a legally binding document." at bounding box center [240, 260] width 308 height 14
click at [91, 257] on input "By signing electronically, I understand that this is a legally binding document." at bounding box center [88, 259] width 5 height 5
checkbox input "true"
click at [109, 271] on button "Submit" at bounding box center [112, 278] width 53 height 14
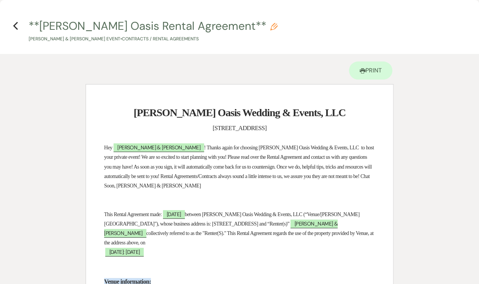
scroll to position [0, 0]
click at [15, 25] on icon "Previous" at bounding box center [16, 26] width 6 height 9
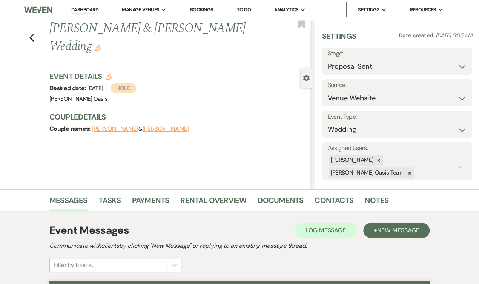
click at [71, 10] on link "Dashboard" at bounding box center [84, 9] width 27 height 7
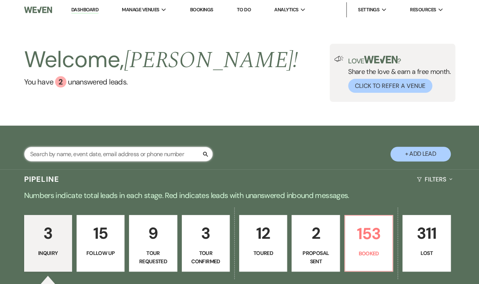
click at [188, 158] on input "text" at bounding box center [118, 154] width 189 height 15
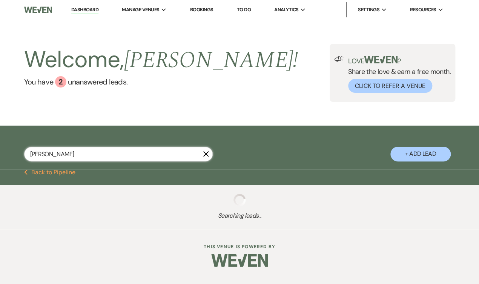
type input "an"
select select "5"
select select "8"
select select "6"
select select "8"
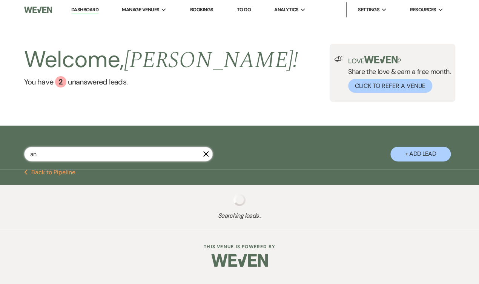
select select "5"
select select "8"
select select "5"
select select "8"
select select "1"
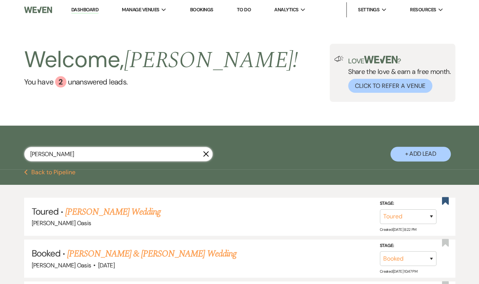
type input "[PERSON_NAME]"
select select "5"
select select "8"
select select "1"
select select "8"
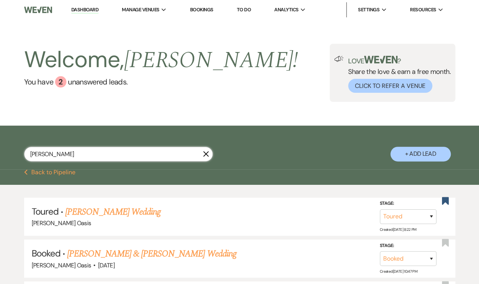
select select "5"
select select "8"
select select "1"
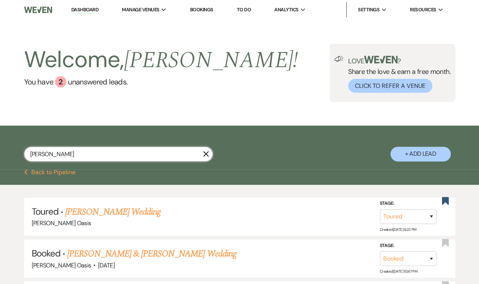
select select "8"
select select "1"
select select "8"
select select "2"
select select "8"
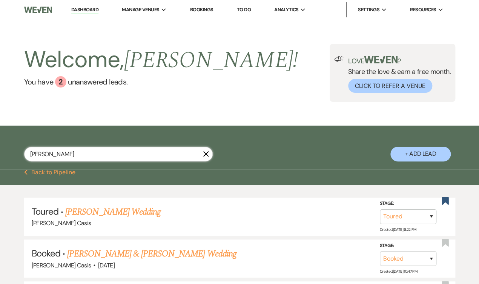
select select "5"
type input "[PERSON_NAME]"
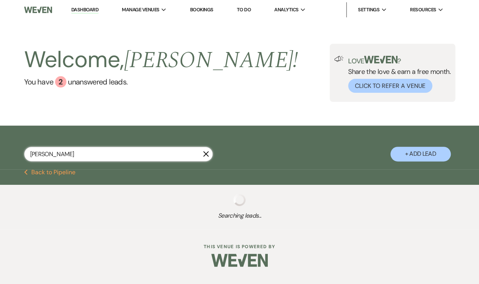
scroll to position [1, 0]
select select "5"
select select "8"
select select "1"
select select "8"
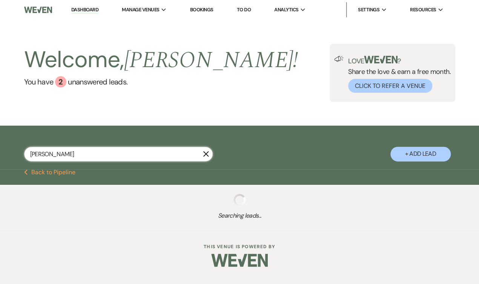
select select "5"
select select "8"
select select "1"
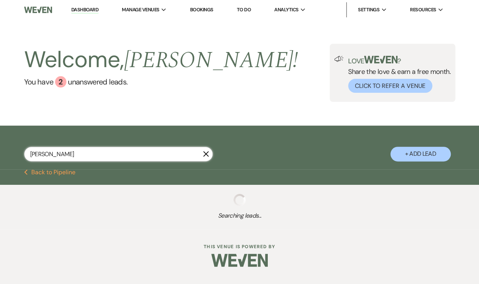
select select "8"
select select "1"
select select "8"
select select "2"
select select "8"
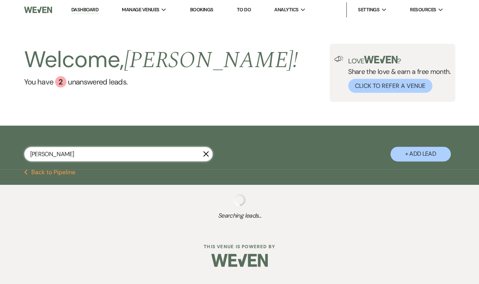
select select "5"
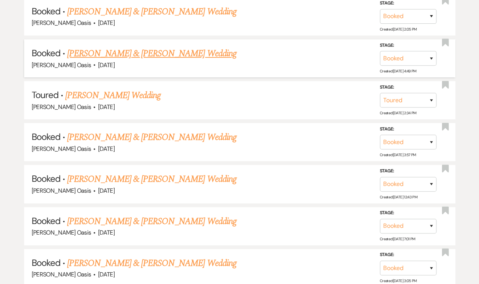
scroll to position [201, 0]
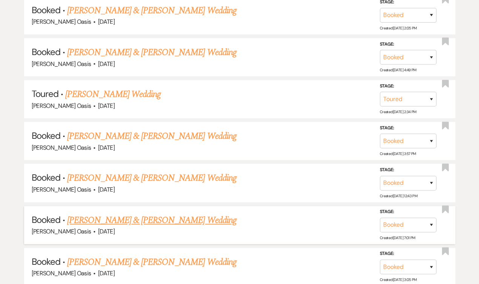
type input "[PERSON_NAME]"
click at [162, 218] on link "[PERSON_NAME] & [PERSON_NAME] Wedding" at bounding box center [151, 221] width 169 height 14
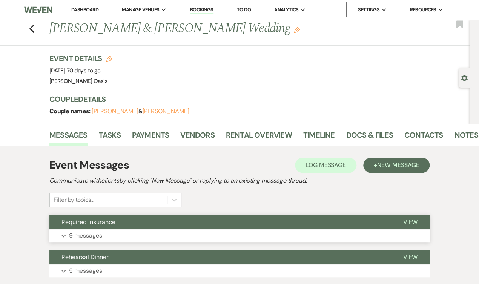
click at [190, 218] on button "Required Insurance" at bounding box center [219, 222] width 341 height 14
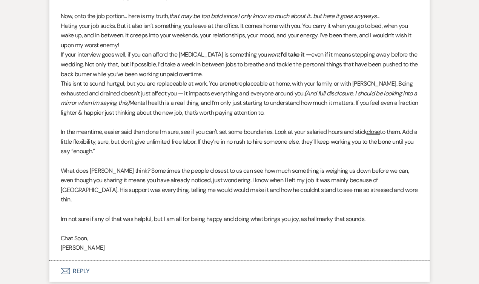
click at [163, 261] on button "Envelope Reply" at bounding box center [239, 271] width 380 height 21
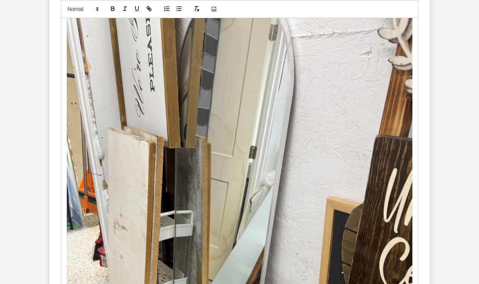
scroll to position [2351, 0]
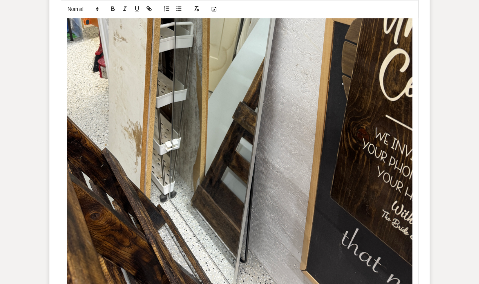
click at [416, 231] on div at bounding box center [239, 56] width 357 height 470
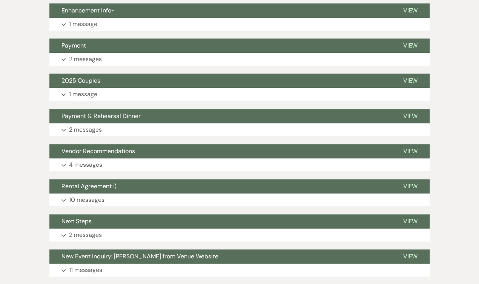
scroll to position [1992, 0]
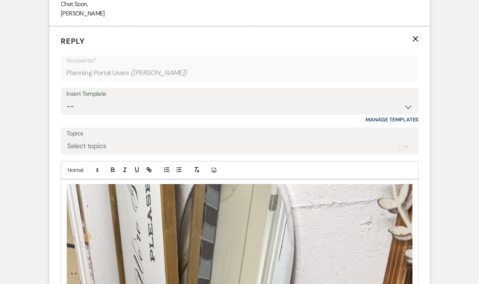
scroll to position [2461, 0]
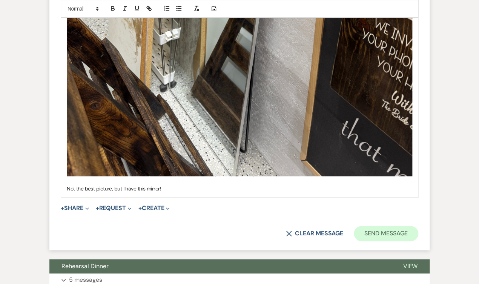
click at [377, 226] on button "Send Message" at bounding box center [386, 233] width 65 height 15
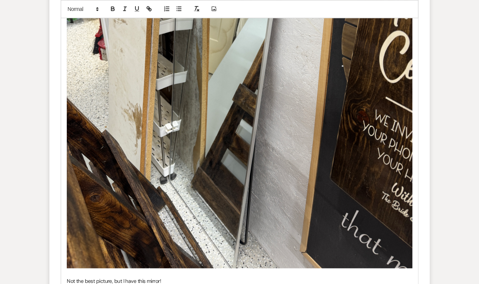
scroll to position [2377, 0]
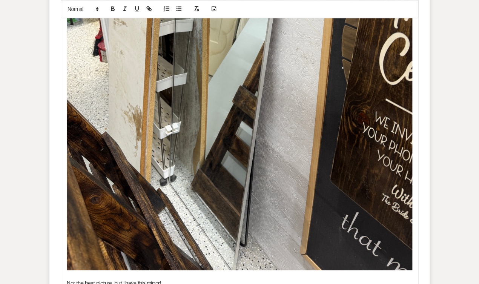
click at [413, 199] on div "Not the best picture, but I have this mirror!" at bounding box center [239, 48] width 357 height 487
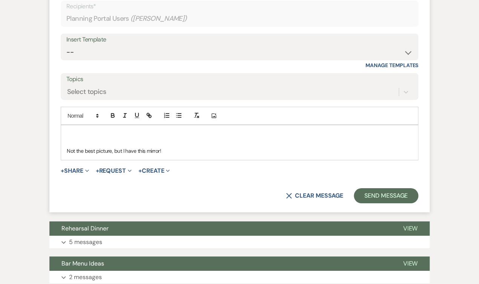
scroll to position [1989, 0]
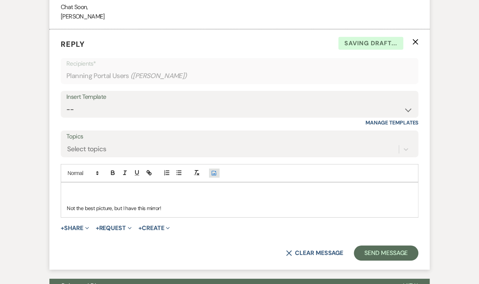
click at [211, 170] on icon "Add Photo" at bounding box center [214, 173] width 6 height 7
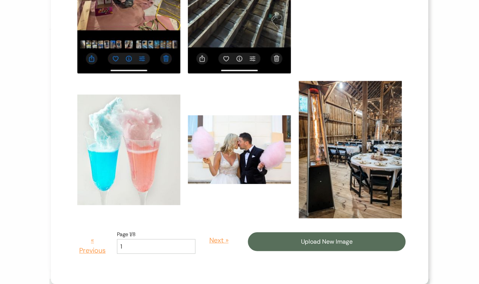
scroll to position [682, 0]
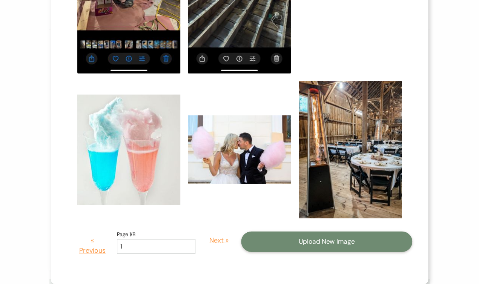
click at [278, 244] on button "Upload New Image" at bounding box center [326, 242] width 171 height 20
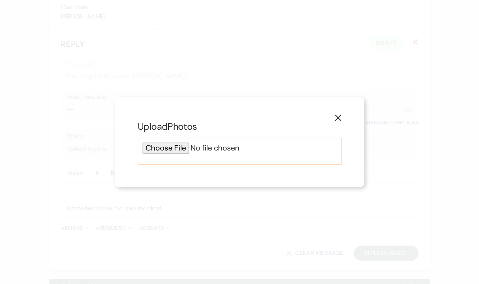
click at [174, 148] on input "file" at bounding box center [240, 148] width 194 height 11
click at [166, 146] on input "file" at bounding box center [240, 148] width 194 height 11
click at [338, 119] on icon "X" at bounding box center [338, 117] width 7 height 7
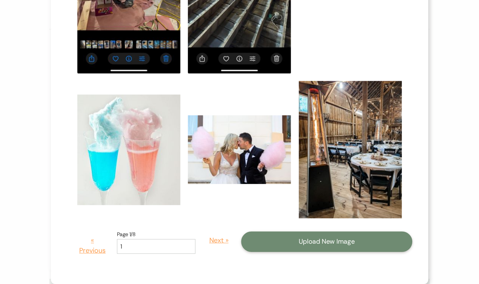
click at [298, 241] on button "Upload New Image" at bounding box center [326, 242] width 171 height 20
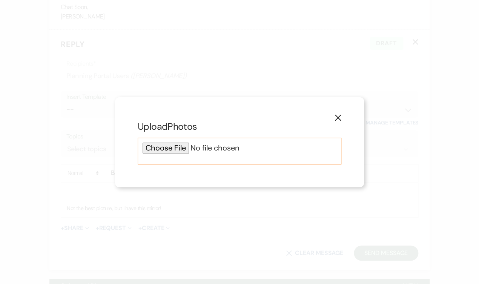
click at [157, 148] on input "file" at bounding box center [240, 148] width 194 height 11
click at [340, 119] on icon "X" at bounding box center [338, 117] width 7 height 7
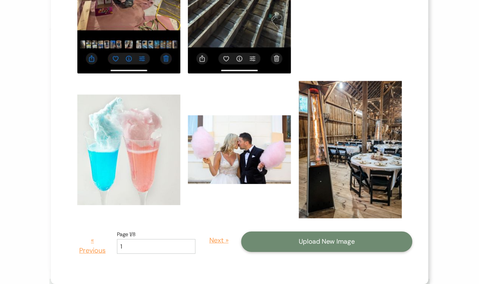
click at [327, 241] on button "Upload New Image" at bounding box center [326, 242] width 171 height 20
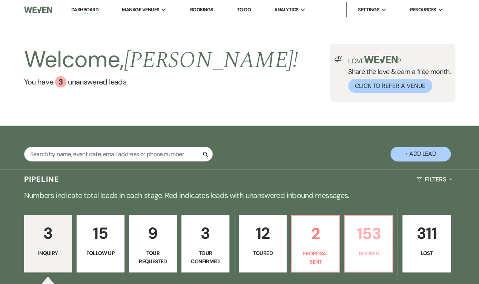
click at [377, 242] on p "153" at bounding box center [369, 233] width 38 height 25
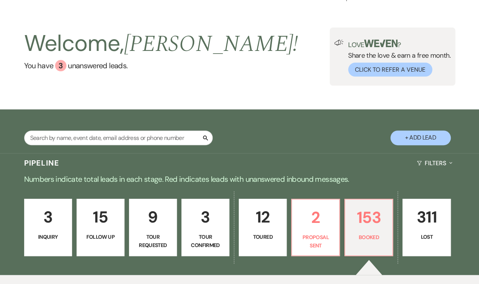
scroll to position [14, 0]
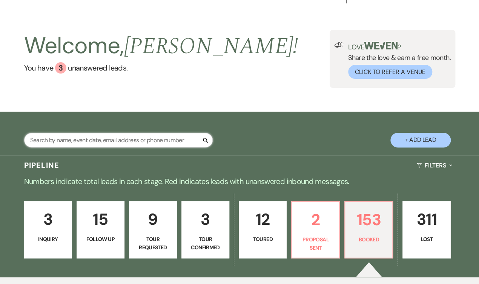
click at [176, 141] on input "text" at bounding box center [118, 140] width 189 height 15
type input "[PERSON_NAME]"
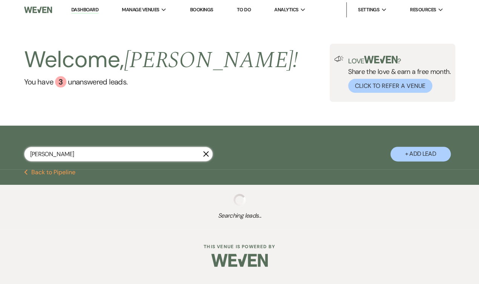
select select "5"
select select "8"
select select "4"
select select "8"
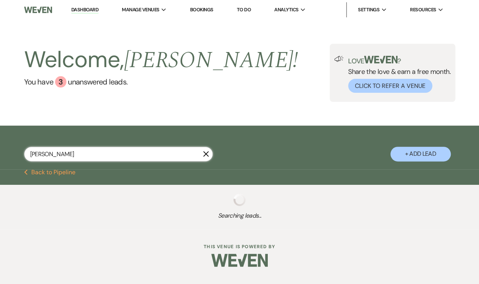
select select "5"
select select "9"
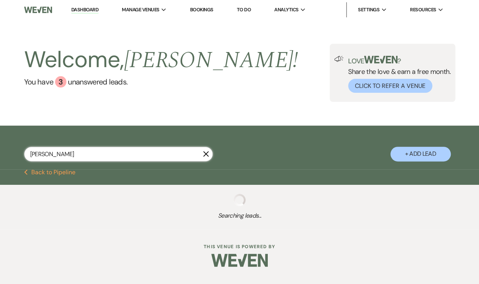
select select "8"
select select "5"
select select "8"
select select "6"
select select "8"
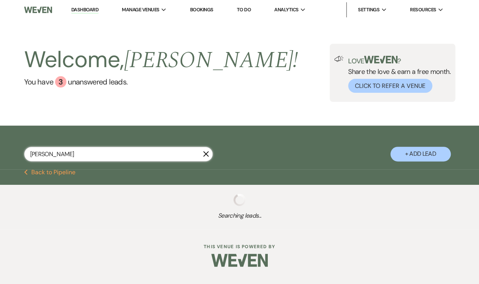
select select "8"
select select "1"
select select "8"
select select "1"
select select "8"
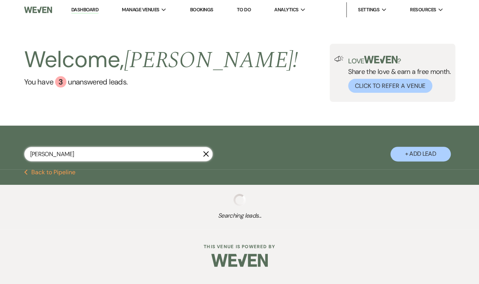
select select "5"
select select "8"
select select "5"
select select "8"
select select "6"
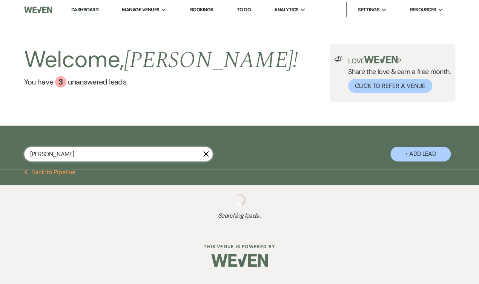
select select "8"
select select "5"
select select "8"
select select "1"
select select "8"
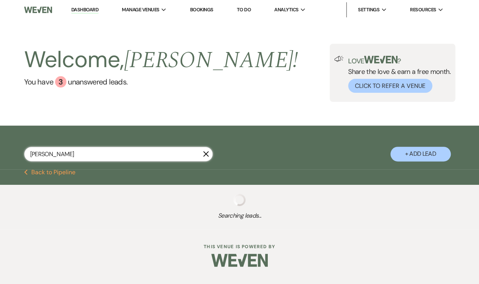
select select "1"
select select "8"
select select "5"
select select "8"
select select "6"
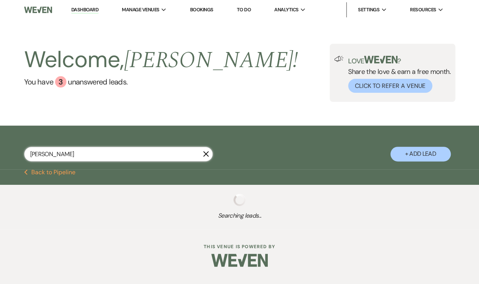
select select "8"
select select "5"
select select "8"
select select "1"
select select "8"
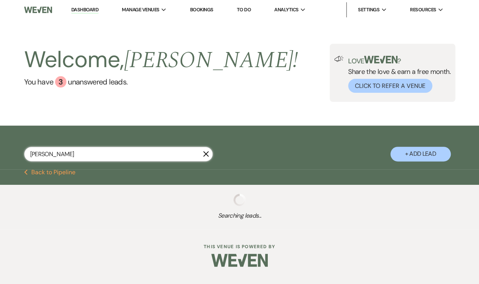
select select "5"
select select "8"
select select "5"
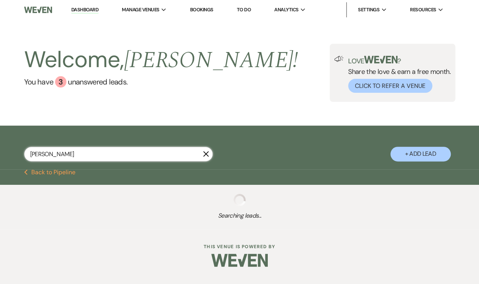
select select "8"
select select "1"
select select "8"
select select "10"
select select "8"
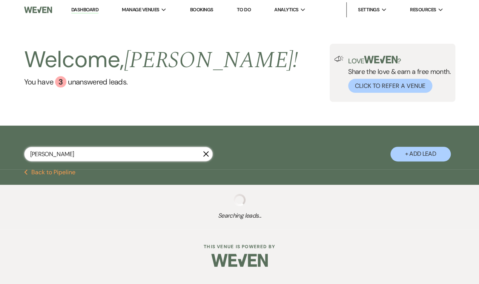
select select "5"
select select "8"
select select "1"
select select "8"
select select "5"
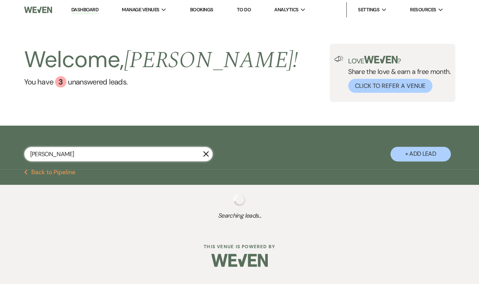
select select "8"
select select "1"
select select "8"
select select "5"
select select "8"
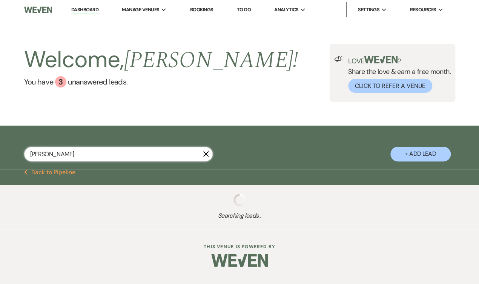
select select "5"
select select "8"
select select "5"
select select "8"
select select "6"
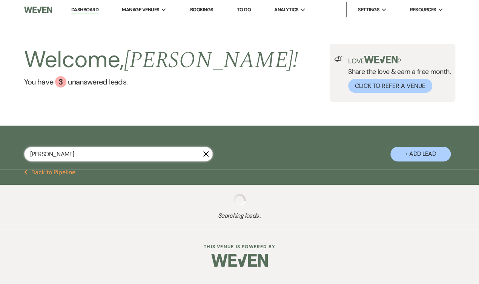
select select "8"
select select "5"
select select "8"
select select "5"
select select "8"
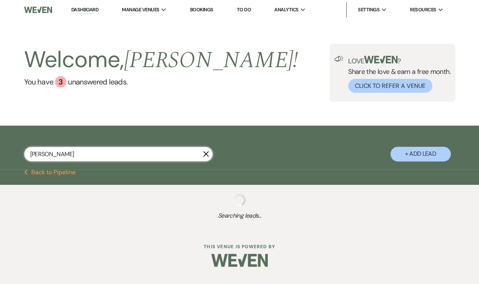
select select "1"
select select "8"
select select "5"
select select "8"
select select "1"
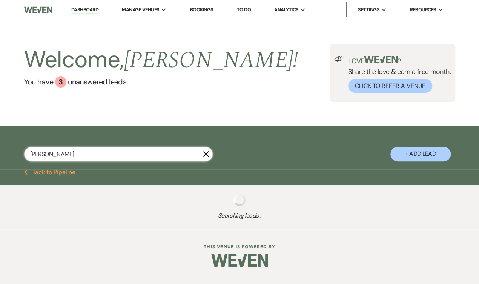
select select "8"
select select "5"
select select "8"
select select "5"
select select "8"
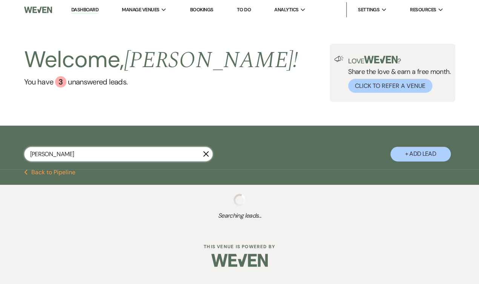
select select "11"
select select "8"
select select "5"
select select "8"
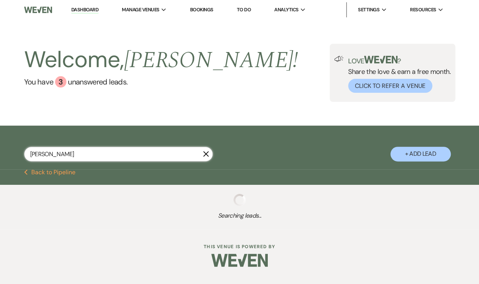
select select "2"
select select "8"
select select "2"
select select "8"
select select "6"
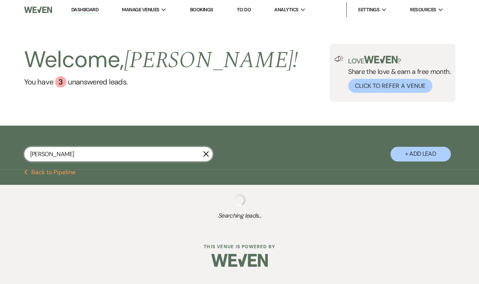
select select "8"
select select "5"
select select "8"
select select "5"
select select "8"
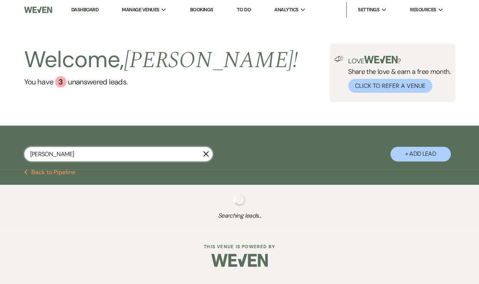
select select "5"
select select "8"
select select "1"
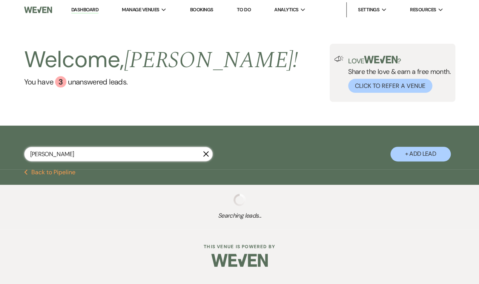
select select "8"
select select "6"
select select "8"
select select "5"
select select "8"
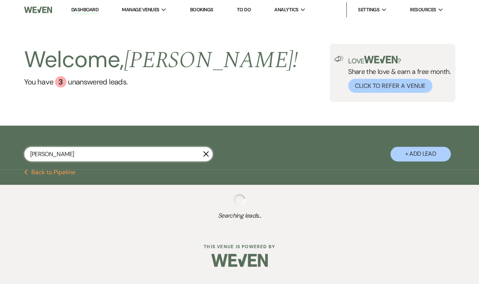
select select "8"
select select "5"
select select "8"
select select "7"
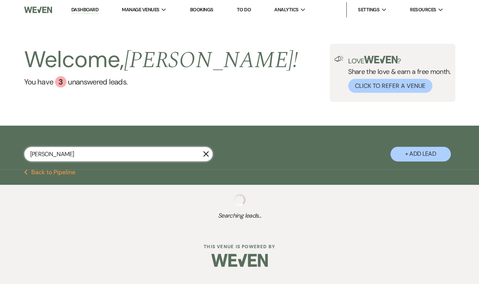
select select "8"
select select "5"
select select "8"
select select "5"
select select "8"
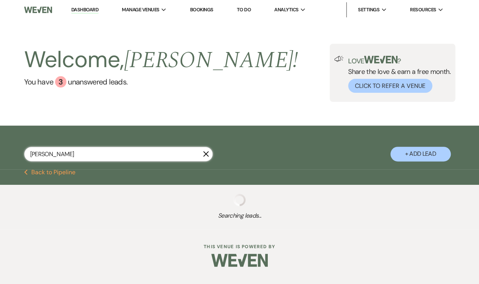
select select "5"
select select "8"
select select "5"
select select "8"
select select "5"
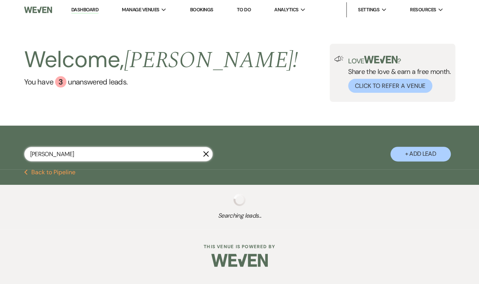
select select "8"
select select "5"
select select "8"
select select "5"
select select "8"
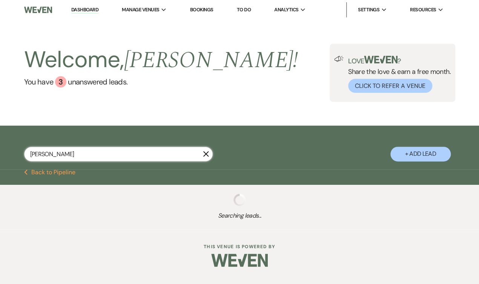
select select "5"
select select "8"
select select "6"
select select "8"
select select "1"
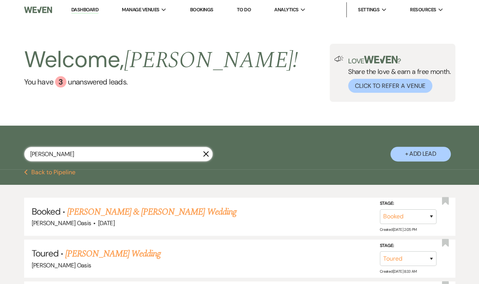
type input "[PERSON_NAME]"
select select "5"
select select "8"
select select "1"
select select "8"
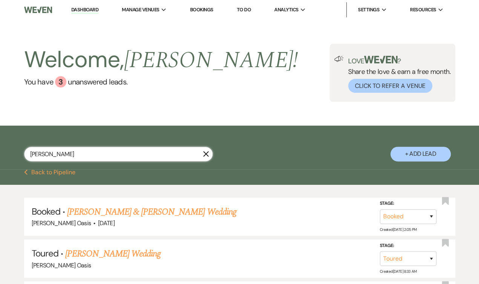
select select "5"
select select "8"
select select "1"
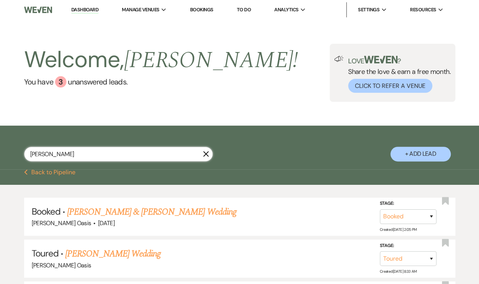
select select "8"
select select "1"
select select "8"
select select "2"
select select "8"
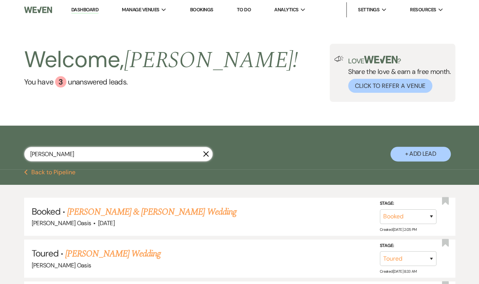
select select "5"
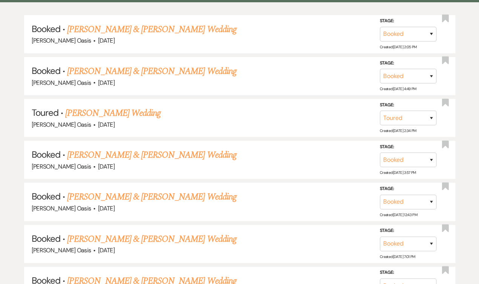
scroll to position [184, 0]
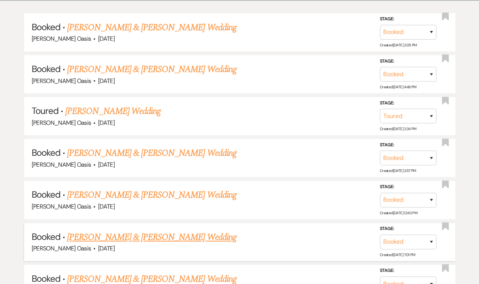
type input "[PERSON_NAME]"
click at [85, 235] on link "[PERSON_NAME] & [PERSON_NAME] Wedding" at bounding box center [151, 238] width 169 height 14
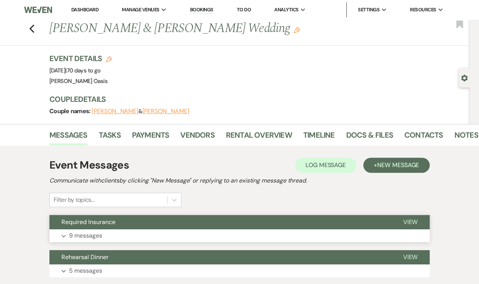
click at [144, 222] on button "Required Insurance" at bounding box center [219, 222] width 341 height 14
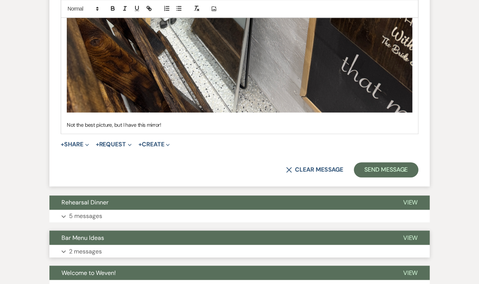
scroll to position [2525, 0]
click at [400, 162] on button "Send Message" at bounding box center [386, 169] width 65 height 15
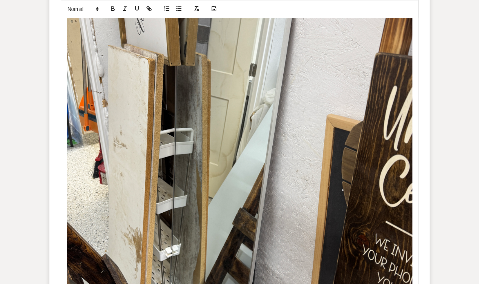
scroll to position [2263, 0]
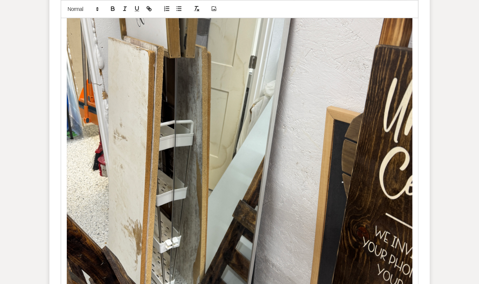
click at [406, 163] on img at bounding box center [240, 154] width 346 height 461
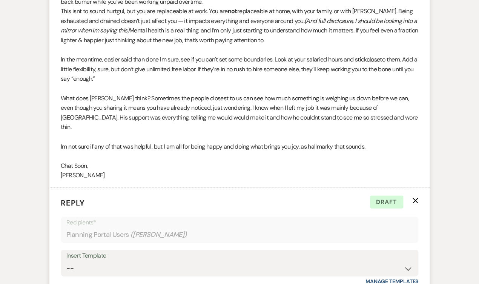
scroll to position [1870, 0]
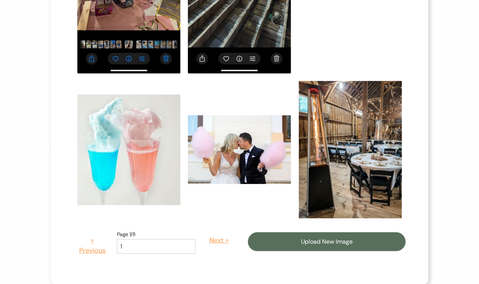
scroll to position [682, 0]
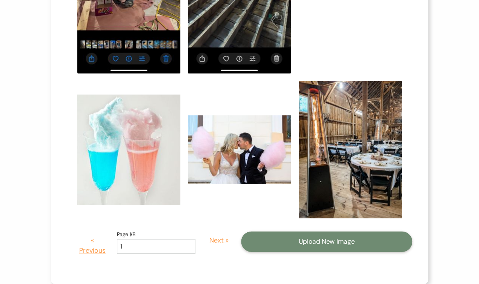
click at [331, 239] on button "Upload New Image" at bounding box center [326, 242] width 171 height 20
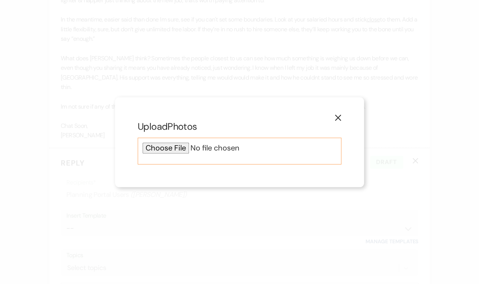
click at [165, 147] on input "file" at bounding box center [240, 148] width 194 height 11
click at [339, 118] on use "button" at bounding box center [338, 118] width 6 height 6
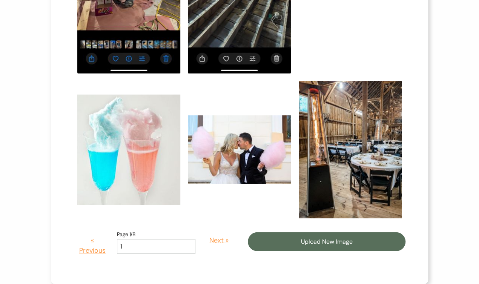
click at [339, 118] on img at bounding box center [350, 149] width 103 height 137
click at [0, 0] on input "checkbox" at bounding box center [0, 0] width 0 height 0
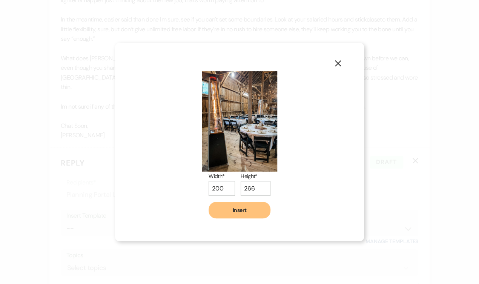
click at [335, 62] on icon "X" at bounding box center [338, 63] width 7 height 7
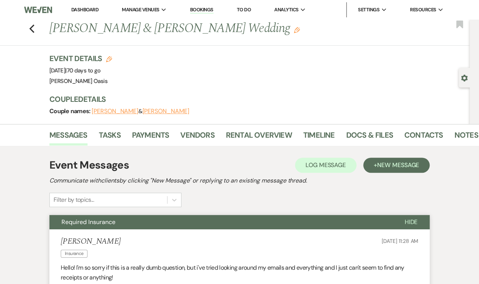
scroll to position [0, 0]
click at [396, 162] on span "New Message" at bounding box center [398, 165] width 42 height 8
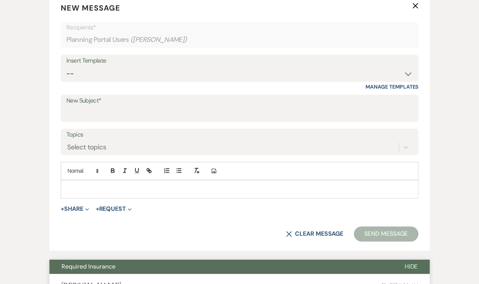
scroll to position [364, 0]
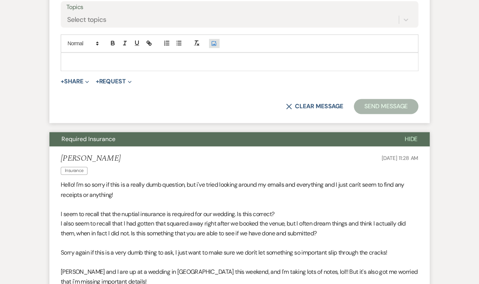
click at [214, 40] on icon "Add Photo" at bounding box center [214, 43] width 6 height 7
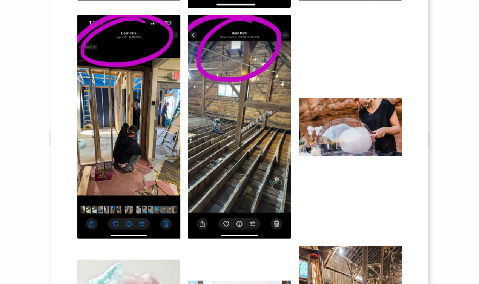
scroll to position [665, 0]
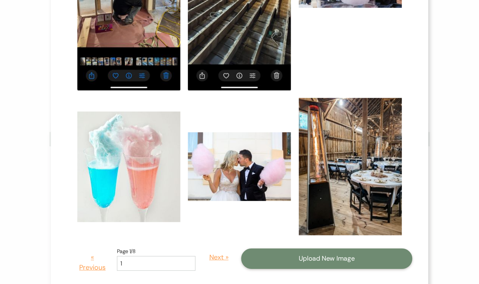
click at [327, 260] on button "Upload New Image" at bounding box center [326, 259] width 171 height 20
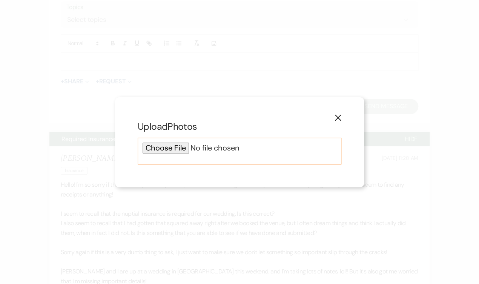
click at [180, 148] on input "file" at bounding box center [240, 148] width 194 height 11
click at [166, 145] on input "file" at bounding box center [240, 148] width 194 height 11
click at [340, 114] on icon "X" at bounding box center [338, 117] width 7 height 7
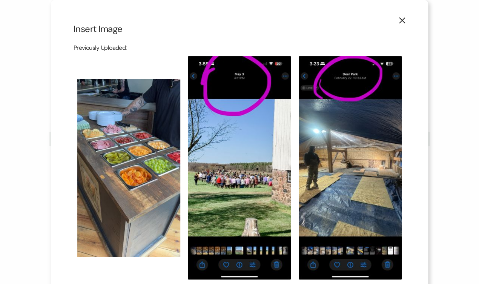
scroll to position [0, 0]
click at [403, 18] on icon "X" at bounding box center [402, 20] width 7 height 7
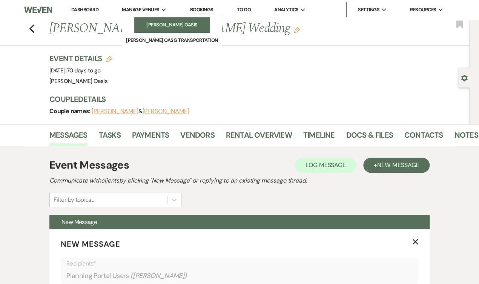
click at [138, 23] on li "[PERSON_NAME] Oasis" at bounding box center [172, 25] width 68 height 8
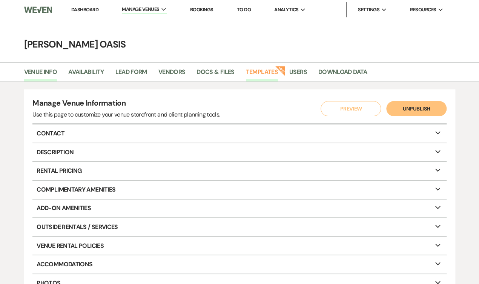
click at [266, 67] on link "Templates" at bounding box center [262, 74] width 32 height 14
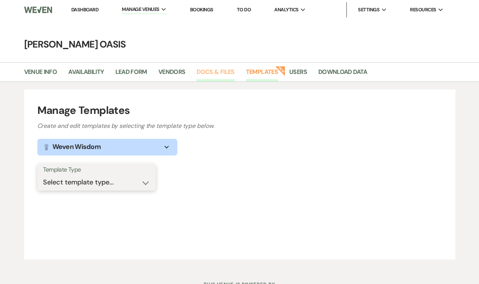
drag, startPoint x: 64, startPoint y: 187, endPoint x: 215, endPoint y: 74, distance: 188.5
click at [215, 74] on div "Venue Info Availability Lead Form Vendors Docs & Files Templates New Users Down…" at bounding box center [239, 164] width 479 height 205
click at [215, 72] on link "Docs & Files" at bounding box center [216, 74] width 38 height 14
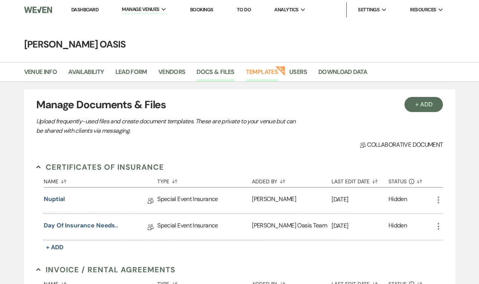
click at [271, 68] on link "Templates" at bounding box center [262, 74] width 32 height 14
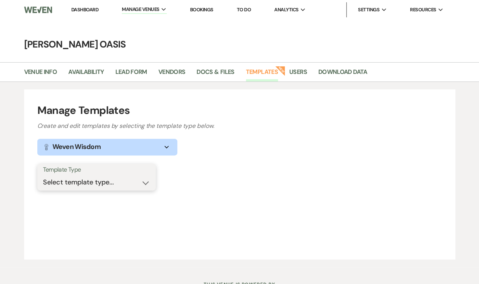
select select "Message Templates"
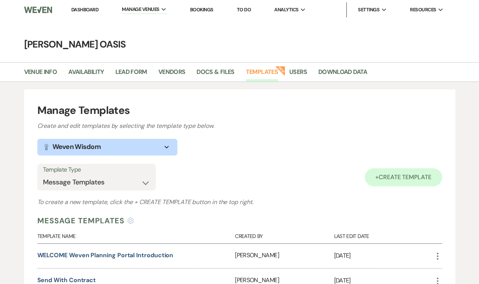
click at [385, 177] on span "Create Template" at bounding box center [405, 177] width 53 height 8
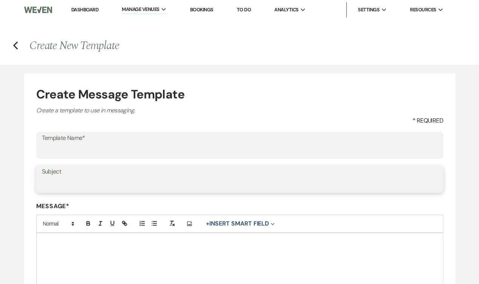
click at [214, 186] on input "Subject" at bounding box center [240, 184] width 396 height 15
type input "Mirror"
click at [190, 223] on icon "Add Photo" at bounding box center [189, 223] width 6 height 7
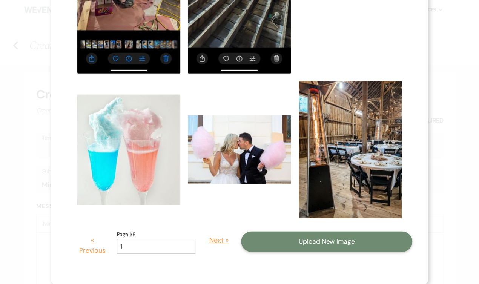
scroll to position [682, 0]
click at [305, 239] on button "Upload New Image" at bounding box center [326, 242] width 171 height 20
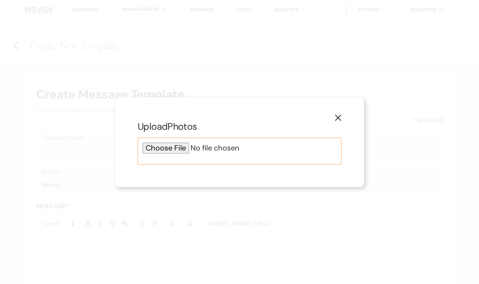
click at [155, 147] on input "file" at bounding box center [240, 148] width 194 height 11
click at [337, 116] on use "button" at bounding box center [338, 118] width 6 height 6
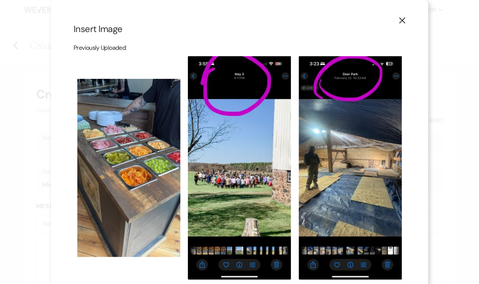
click at [401, 25] on button "X" at bounding box center [402, 20] width 11 height 13
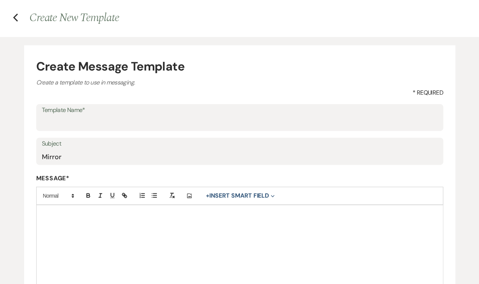
scroll to position [29, 0]
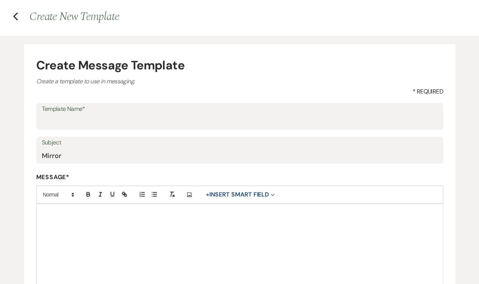
click at [203, 216] on div at bounding box center [240, 251] width 406 height 94
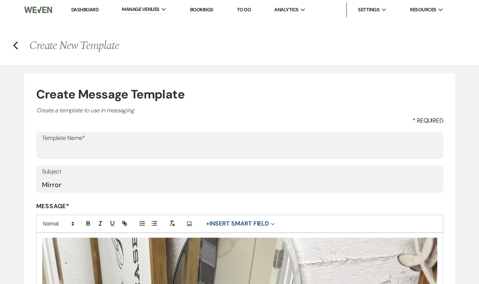
scroll to position [0, 0]
click at [215, 146] on input "Template Name*" at bounding box center [240, 150] width 396 height 15
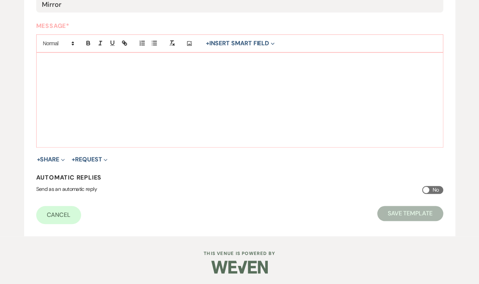
scroll to position [180, 0]
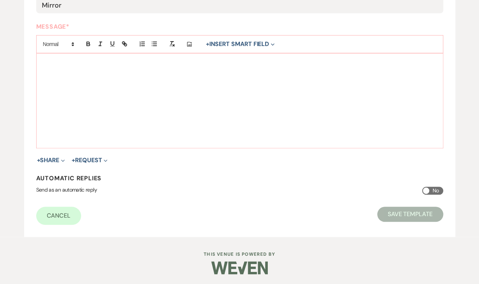
type input "mirror"
click at [224, 122] on div at bounding box center [240, 101] width 406 height 94
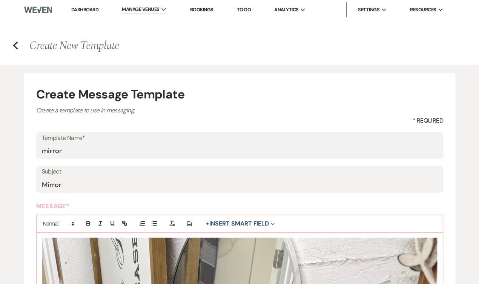
scroll to position [0, 0]
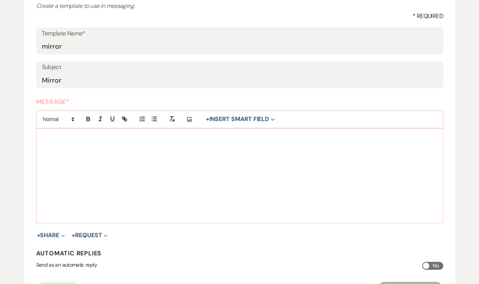
scroll to position [168, 0]
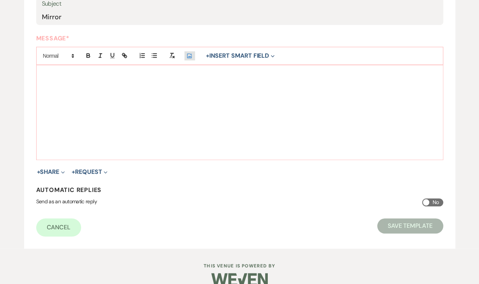
click at [186, 55] on icon "Add Photo" at bounding box center [189, 55] width 6 height 7
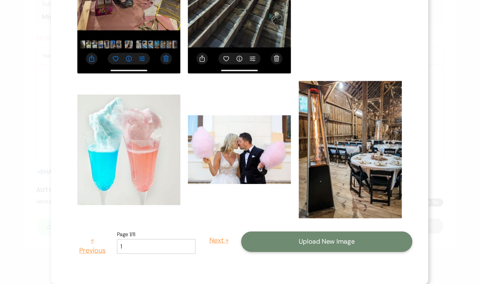
scroll to position [682, 0]
click at [347, 240] on button "Upload New Image" at bounding box center [326, 242] width 171 height 20
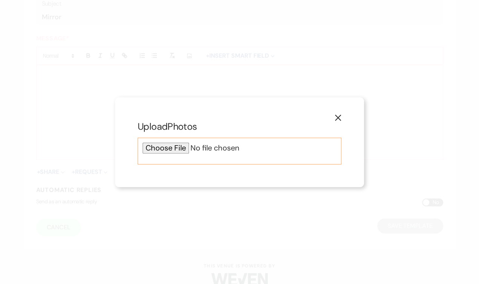
scroll to position [0, 0]
click at [177, 146] on input "file" at bounding box center [240, 148] width 194 height 11
click at [341, 120] on button "X" at bounding box center [337, 117] width 11 height 13
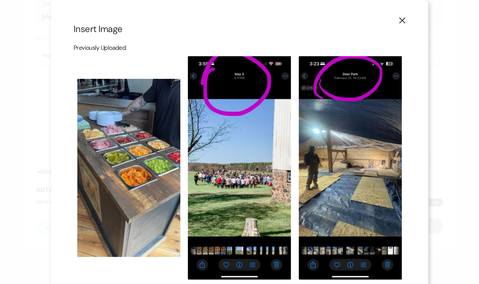
click at [401, 23] on icon "X" at bounding box center [402, 20] width 7 height 7
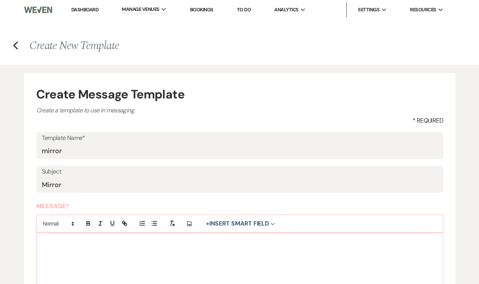
click at [71, 12] on link "Dashboard" at bounding box center [84, 9] width 27 height 6
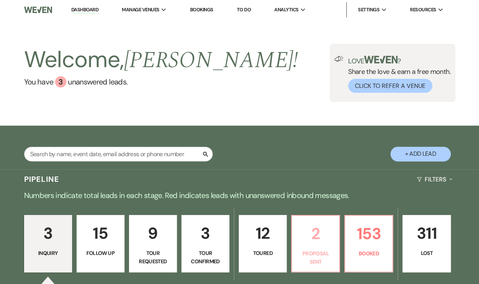
click at [321, 229] on p "2" at bounding box center [316, 233] width 38 height 25
select select "6"
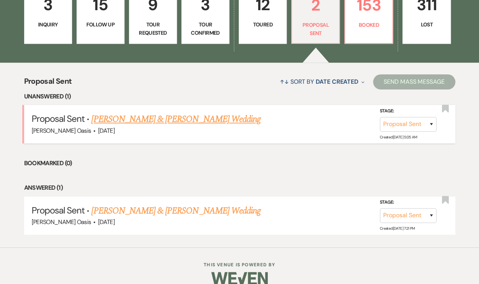
scroll to position [229, 0]
click at [215, 112] on link "[PERSON_NAME] & [PERSON_NAME] Wedding" at bounding box center [175, 119] width 169 height 14
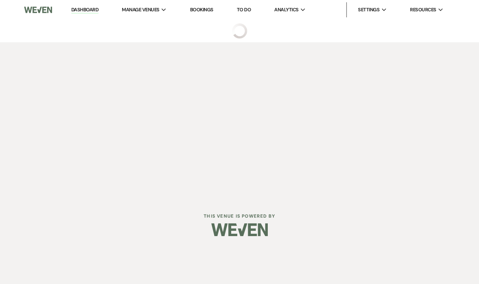
select select "6"
select select "5"
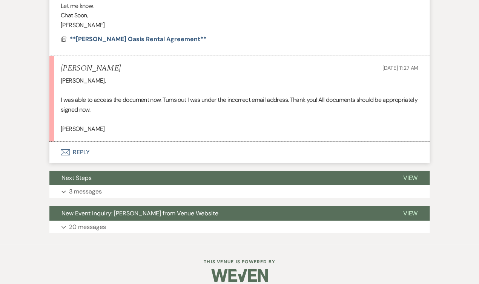
scroll to position [903, 0]
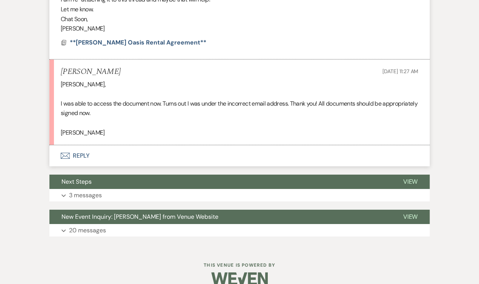
click at [172, 145] on button "Envelope Reply" at bounding box center [239, 155] width 380 height 21
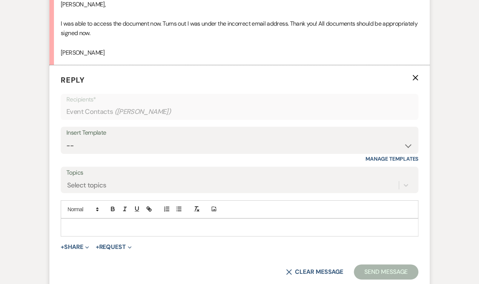
scroll to position [1004, 0]
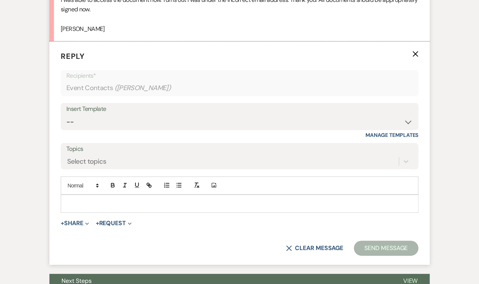
click at [131, 200] on p at bounding box center [240, 204] width 346 height 8
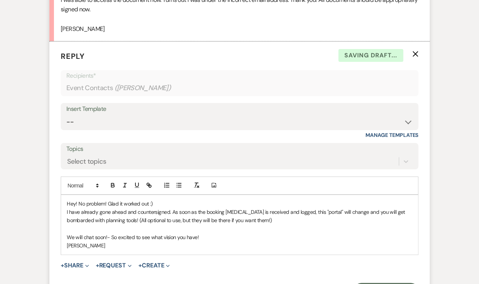
click at [246, 233] on p "We will chat soon!- So excited to see what vision you have!" at bounding box center [240, 237] width 346 height 8
click at [65, 234] on div "Hey! No problem! Glad it worked out :) I have already gone ahead and countersig…" at bounding box center [239, 225] width 357 height 60
drag, startPoint x: 81, startPoint y: 226, endPoint x: 38, endPoint y: 226, distance: 42.6
click at [158, 233] on p "So excited to see what vision you have" at bounding box center [240, 237] width 346 height 8
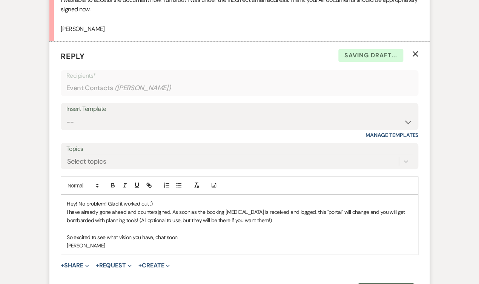
click at [153, 233] on p "So excited to see what vision you have, chat soon" at bounding box center [240, 237] width 346 height 8
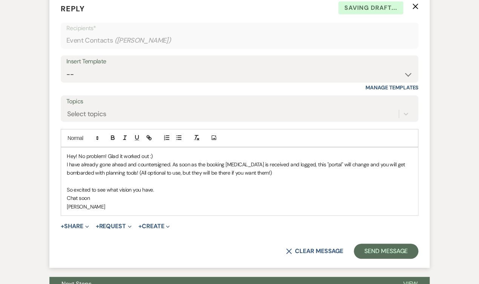
scroll to position [1053, 0]
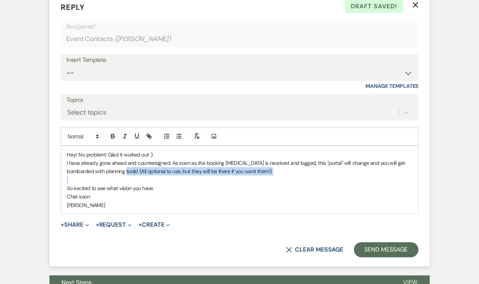
drag, startPoint x: 110, startPoint y: 158, endPoint x: 292, endPoint y: 163, distance: 182.3
click at [292, 163] on div "Hey! No problem! Glad it worked out :) I have already gone ahead and countersig…" at bounding box center [239, 180] width 357 height 68
click at [126, 133] on icon "button" at bounding box center [124, 136] width 7 height 7
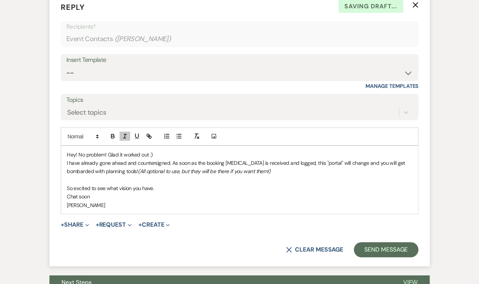
click at [169, 176] on p at bounding box center [240, 180] width 346 height 8
click at [376, 242] on button "Send Message" at bounding box center [386, 249] width 65 height 15
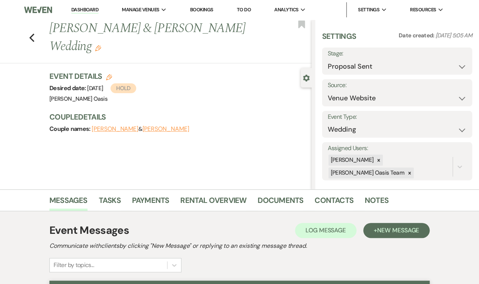
scroll to position [0, 0]
click at [71, 10] on link "Dashboard" at bounding box center [84, 9] width 27 height 7
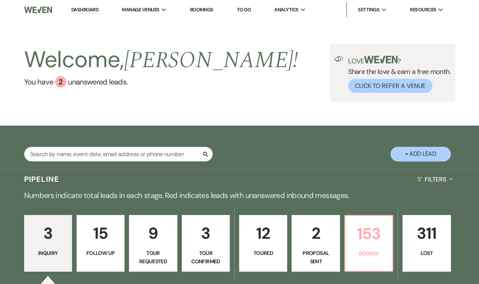
click at [388, 233] on p "153" at bounding box center [369, 233] width 38 height 25
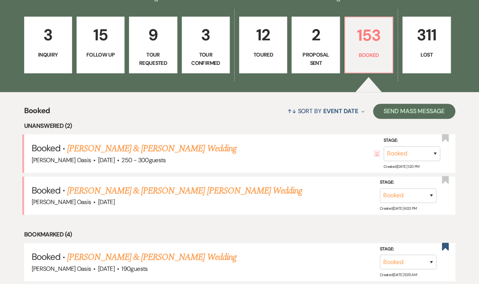
scroll to position [199, 0]
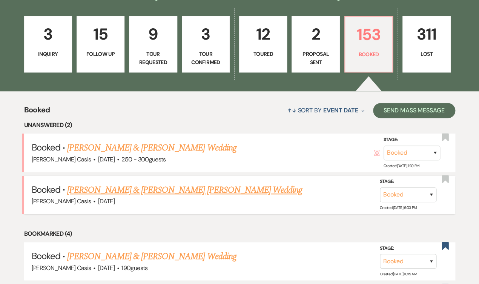
click at [180, 183] on link "[PERSON_NAME] & [PERSON_NAME] [PERSON_NAME] Wedding" at bounding box center [184, 190] width 235 height 14
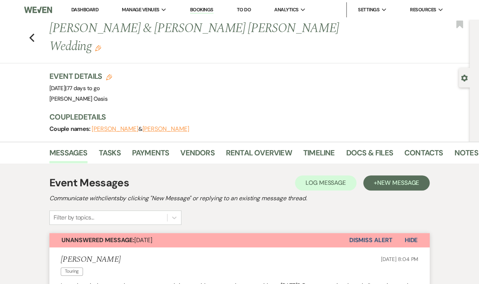
click at [364, 233] on button "Dismiss Alert" at bounding box center [370, 240] width 43 height 14
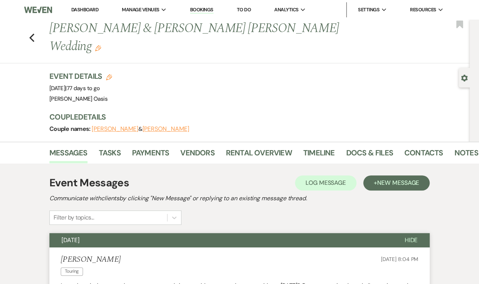
click at [71, 8] on link "Dashboard" at bounding box center [84, 9] width 27 height 6
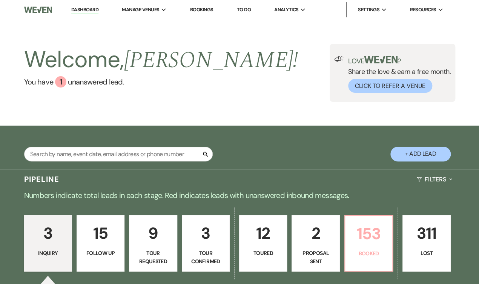
click at [381, 244] on p "153" at bounding box center [369, 233] width 38 height 25
